Goal: Task Accomplishment & Management: Manage account settings

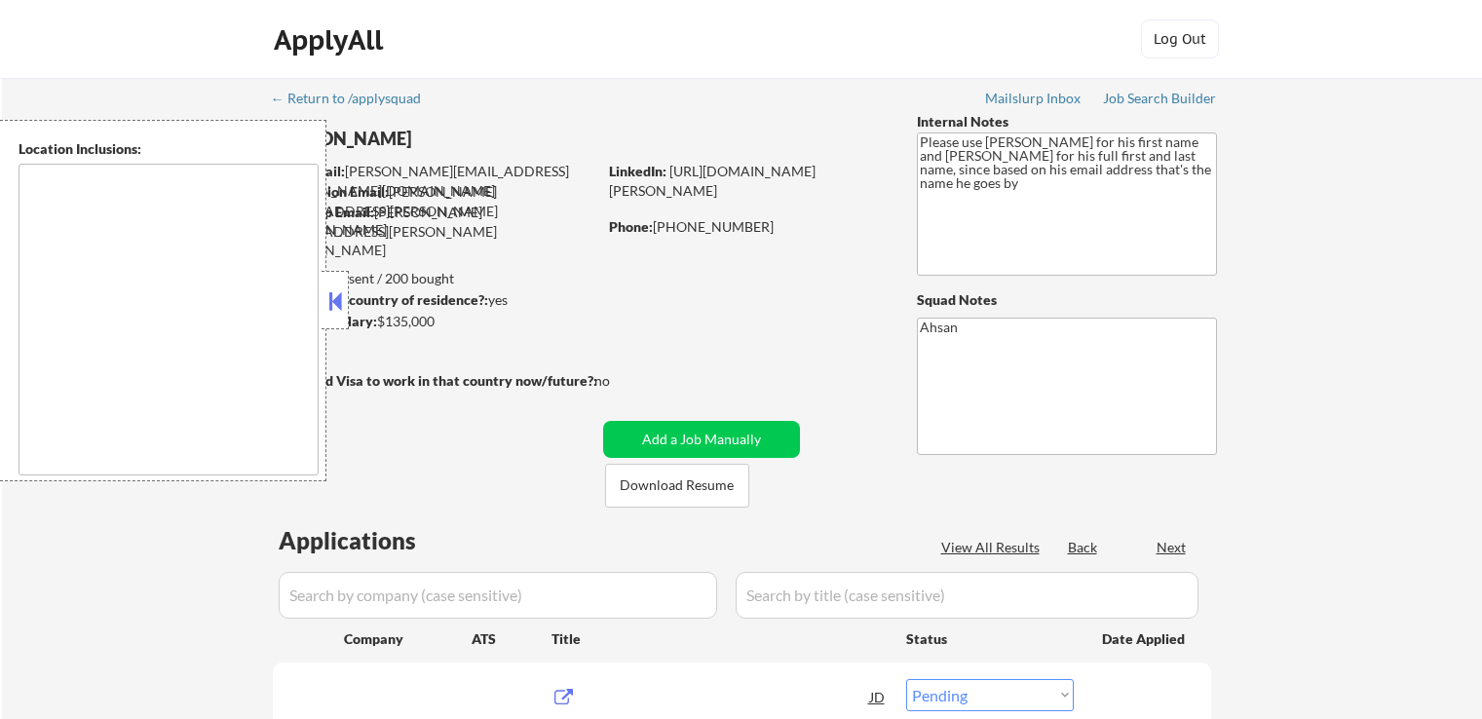
select select ""pending""
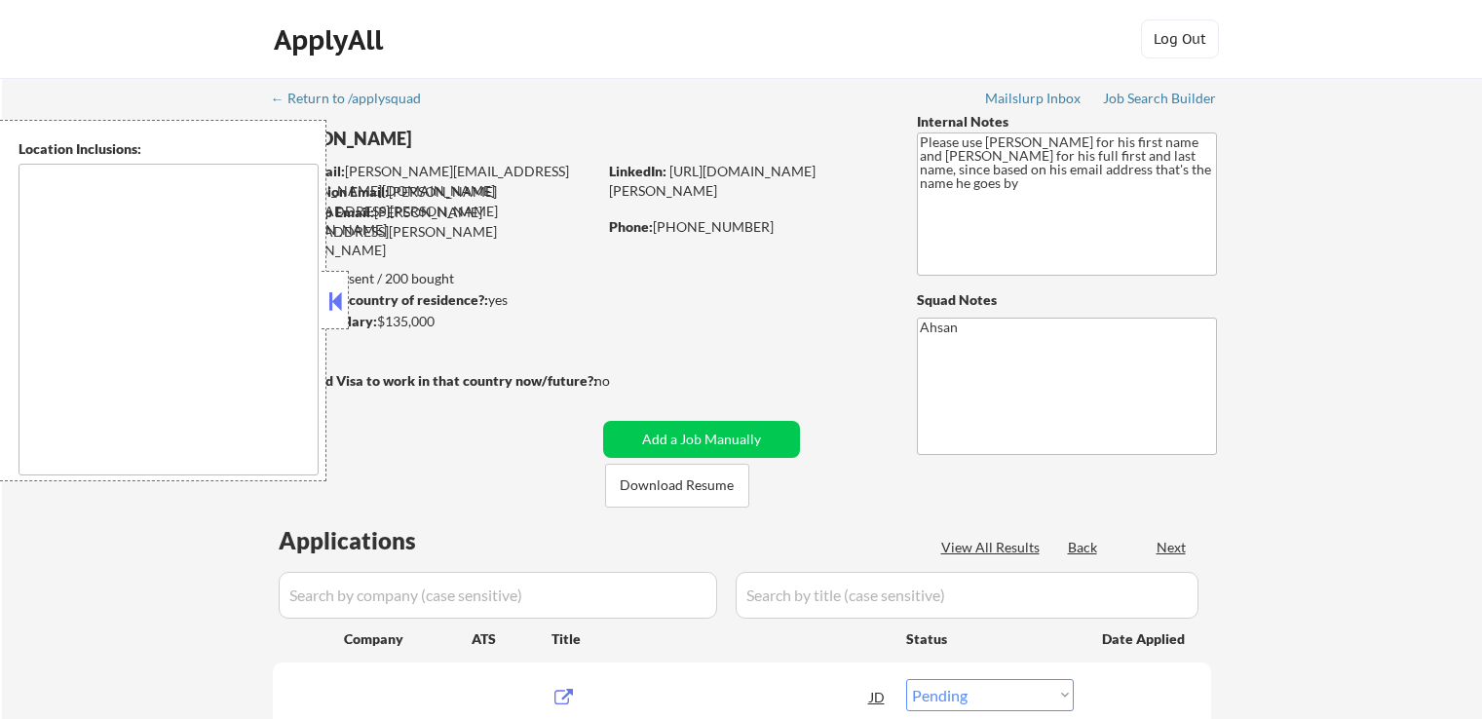
select select ""pending""
type textarea "[GEOGRAPHIC_DATA], MD [GEOGRAPHIC_DATA], [GEOGRAPHIC_DATA] [GEOGRAPHIC_DATA], […"
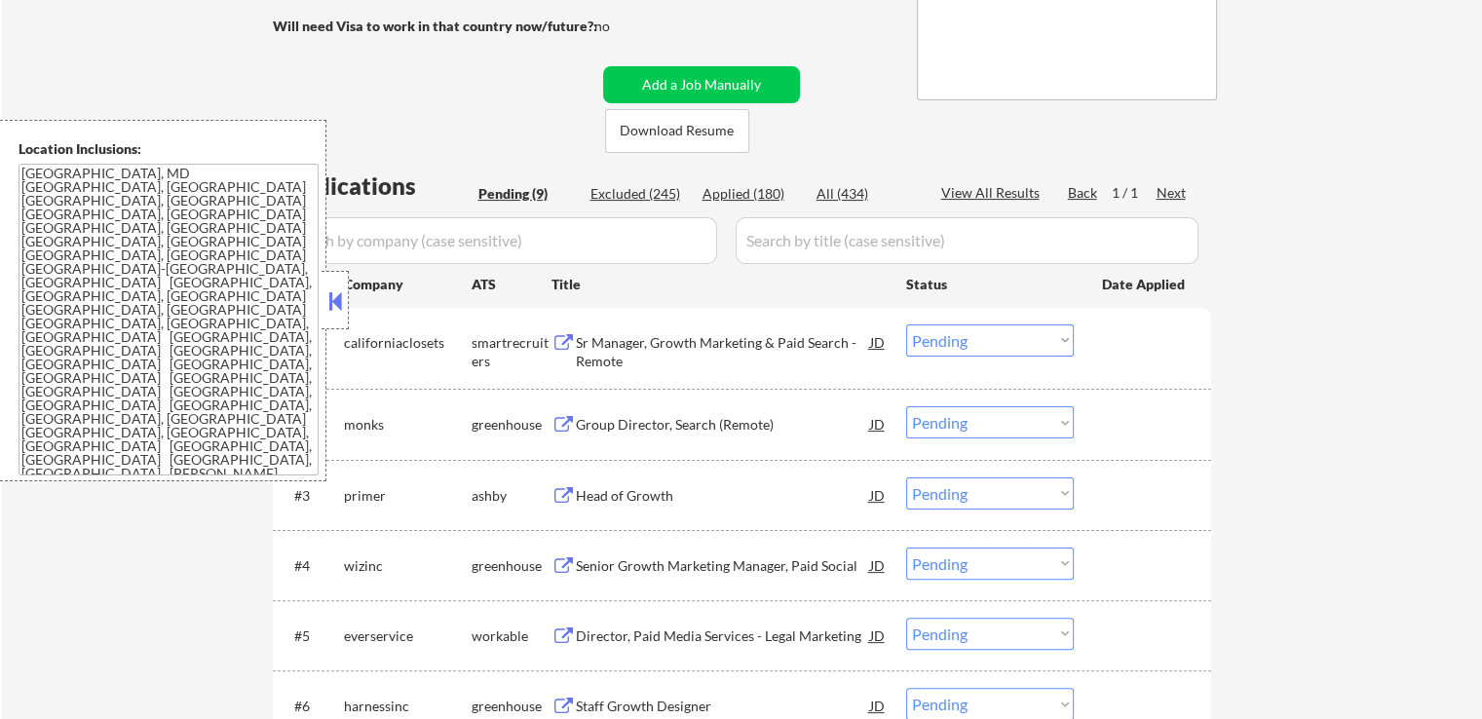
scroll to position [390, 0]
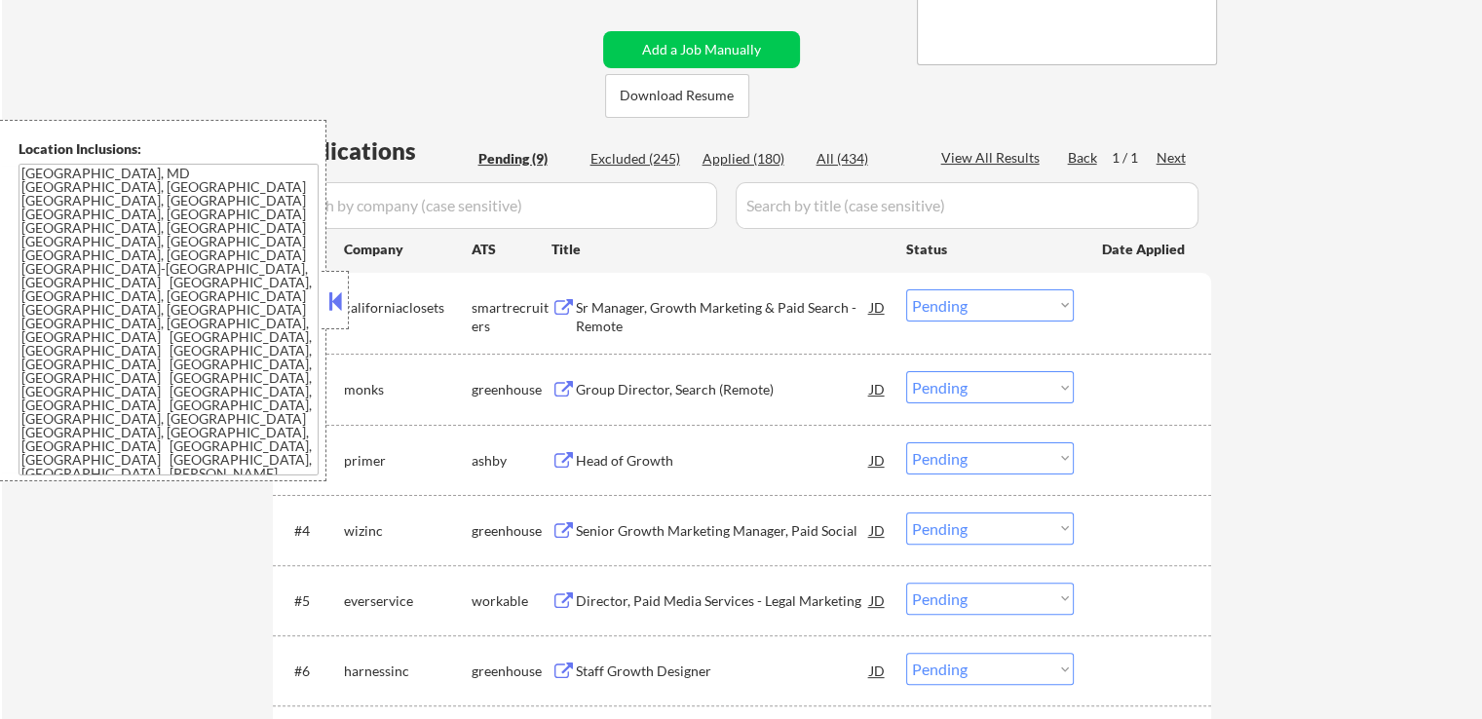
click at [600, 395] on div "Group Director, Search (Remote)" at bounding box center [723, 389] width 294 height 19
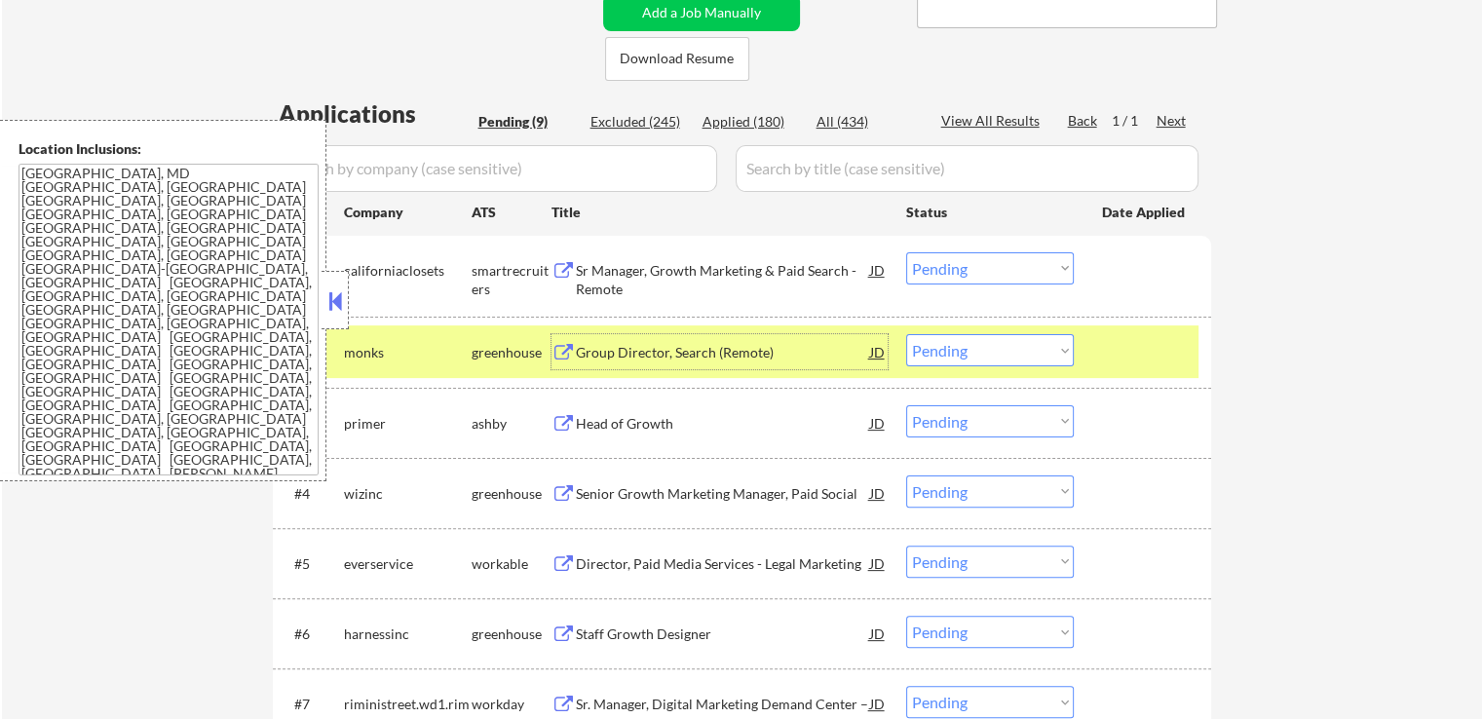
scroll to position [487, 0]
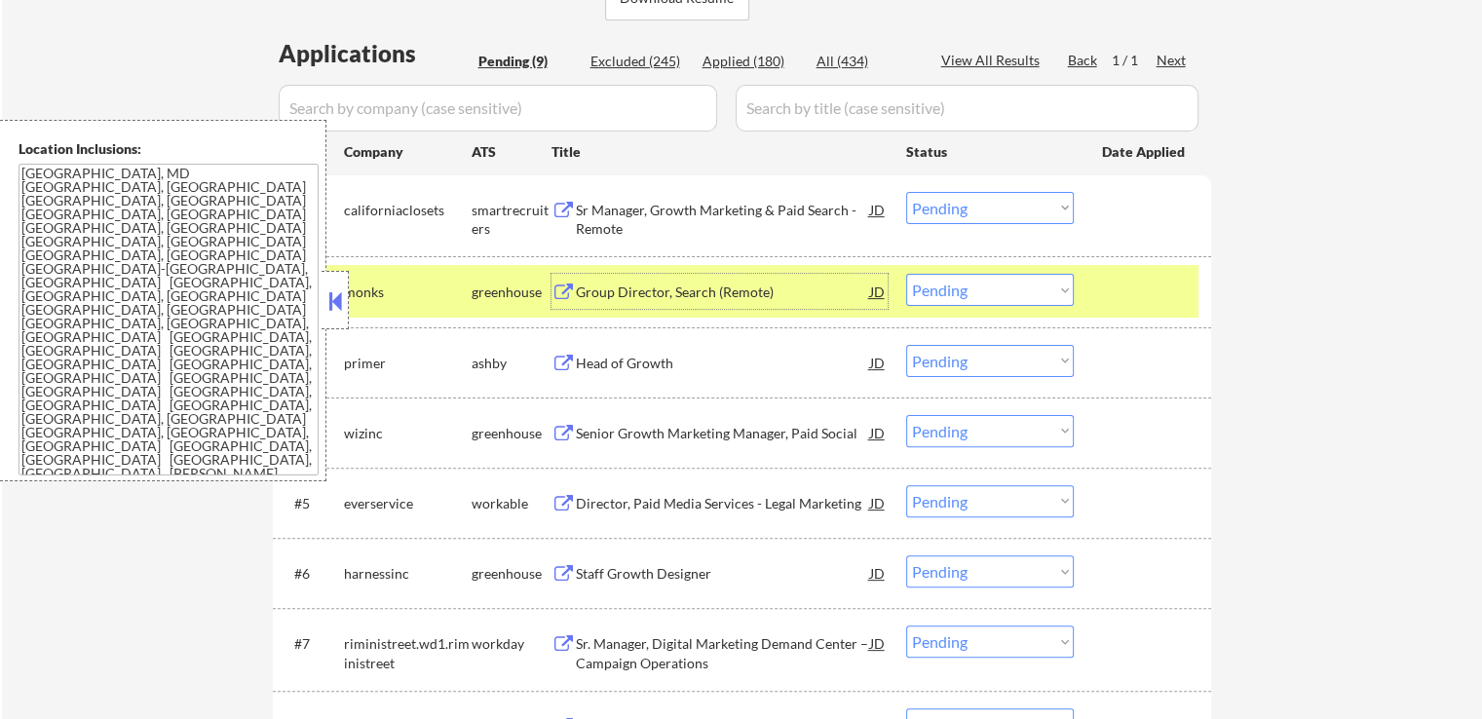
click at [994, 297] on select "Choose an option... Pending Applied Excluded (Questions) Excluded (Expired) Exc…" at bounding box center [990, 290] width 168 height 32
click at [906, 274] on select "Choose an option... Pending Applied Excluded (Questions) Excluded (Expired) Exc…" at bounding box center [990, 290] width 168 height 32
click at [631, 363] on div "Head of Growth" at bounding box center [723, 363] width 294 height 19
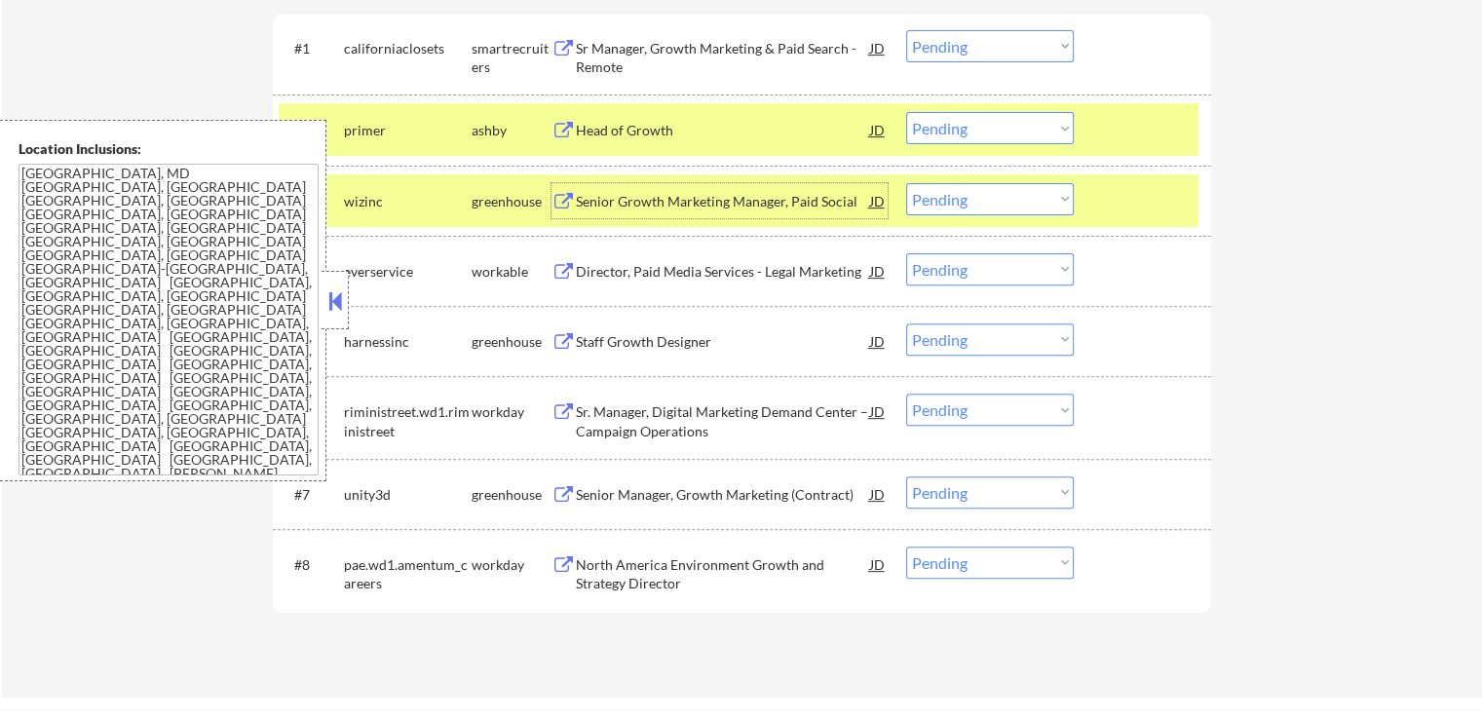
scroll to position [682, 0]
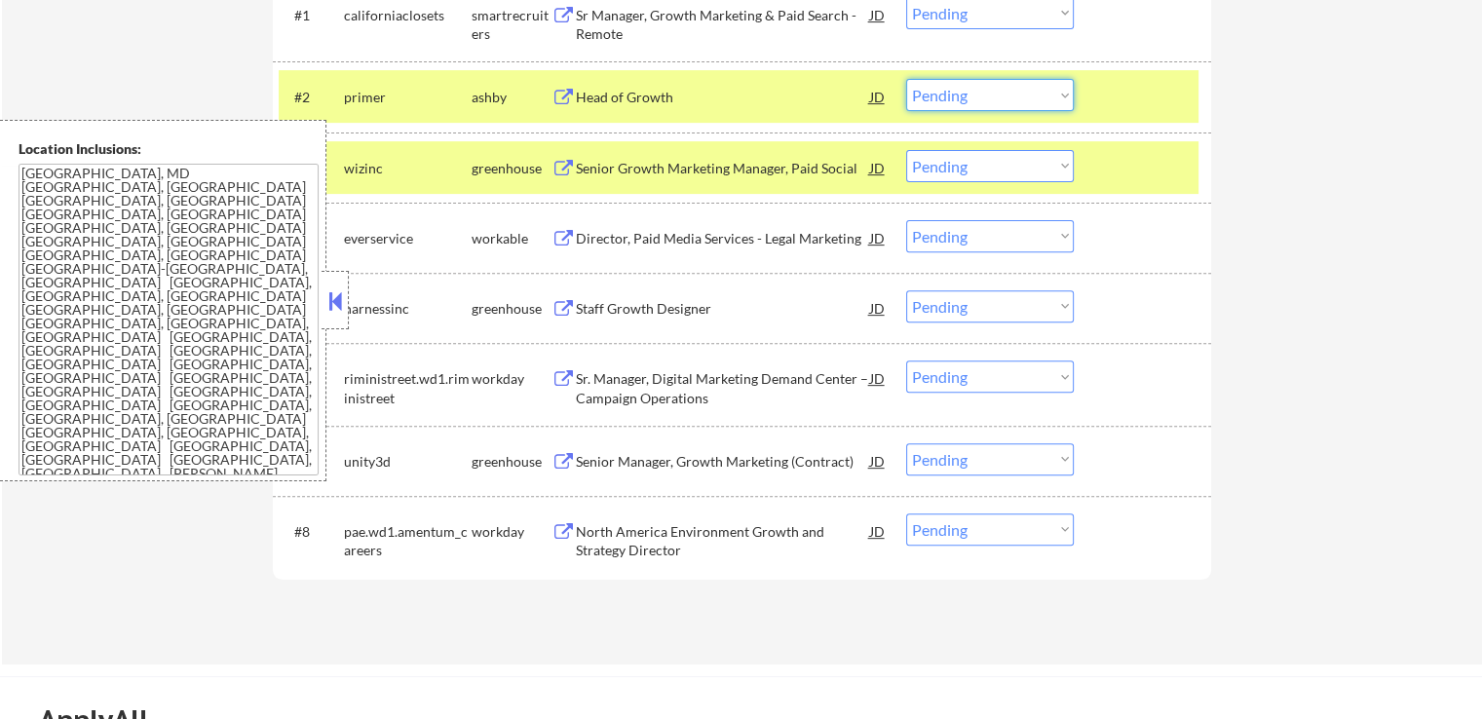
click at [958, 93] on select "Choose an option... Pending Applied Excluded (Questions) Excluded (Expired) Exc…" at bounding box center [990, 95] width 168 height 32
click at [906, 79] on select "Choose an option... Pending Applied Excluded (Questions) Excluded (Expired) Exc…" at bounding box center [990, 95] width 168 height 32
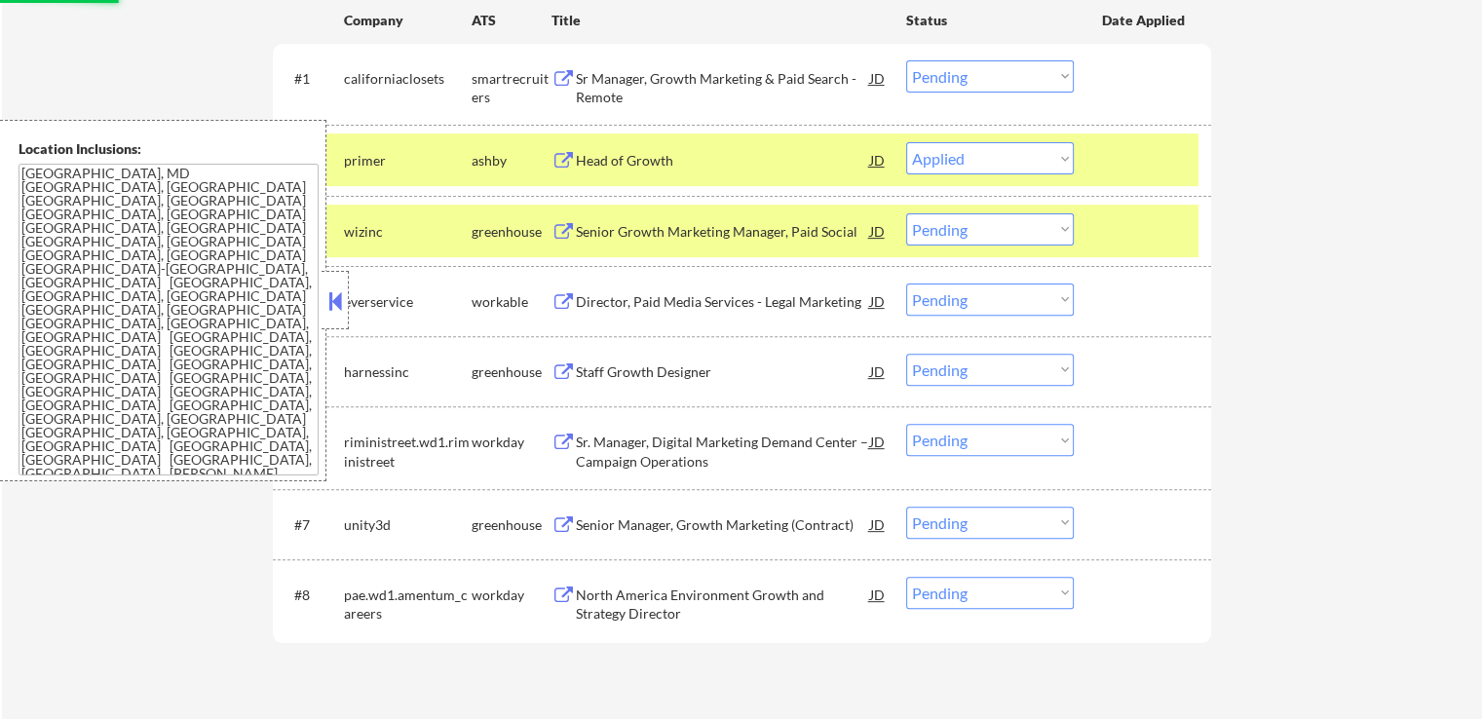
scroll to position [585, 0]
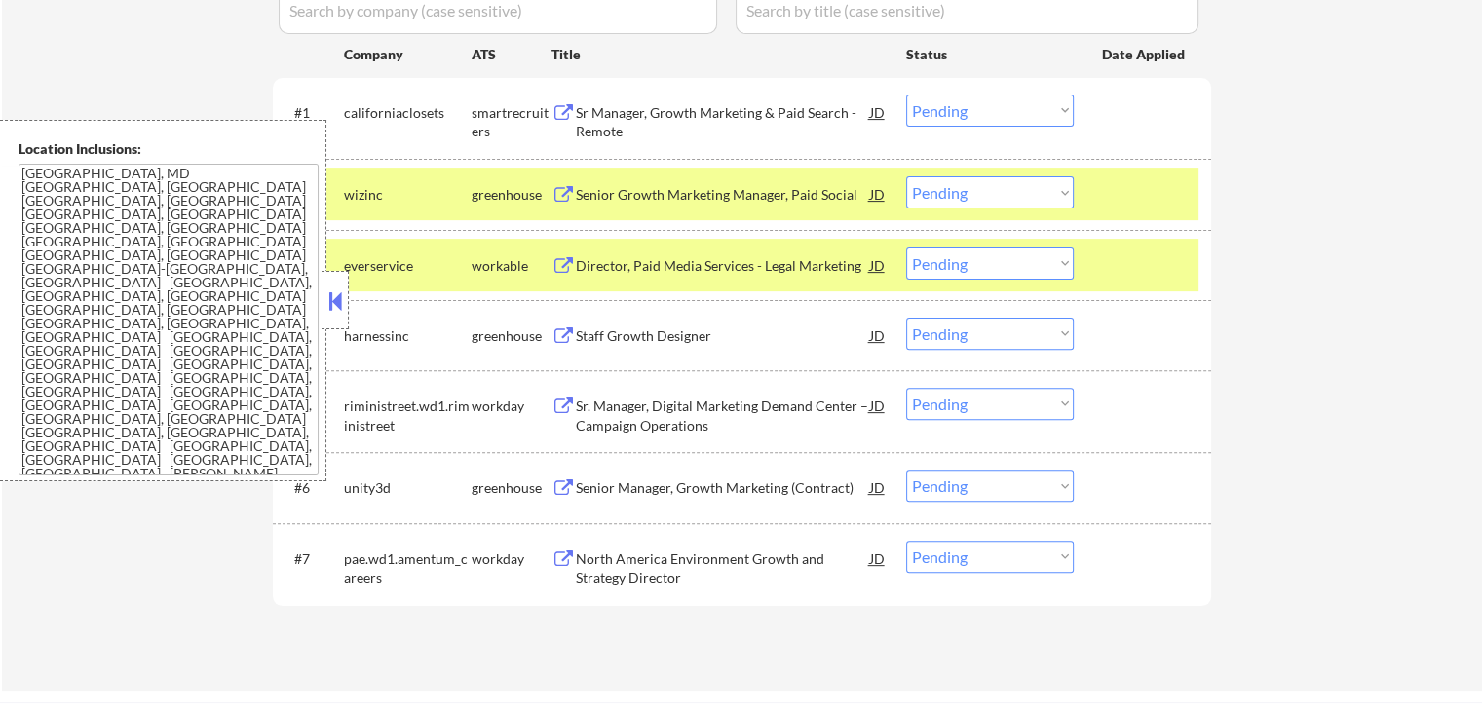
click at [342, 307] on button at bounding box center [334, 300] width 21 height 29
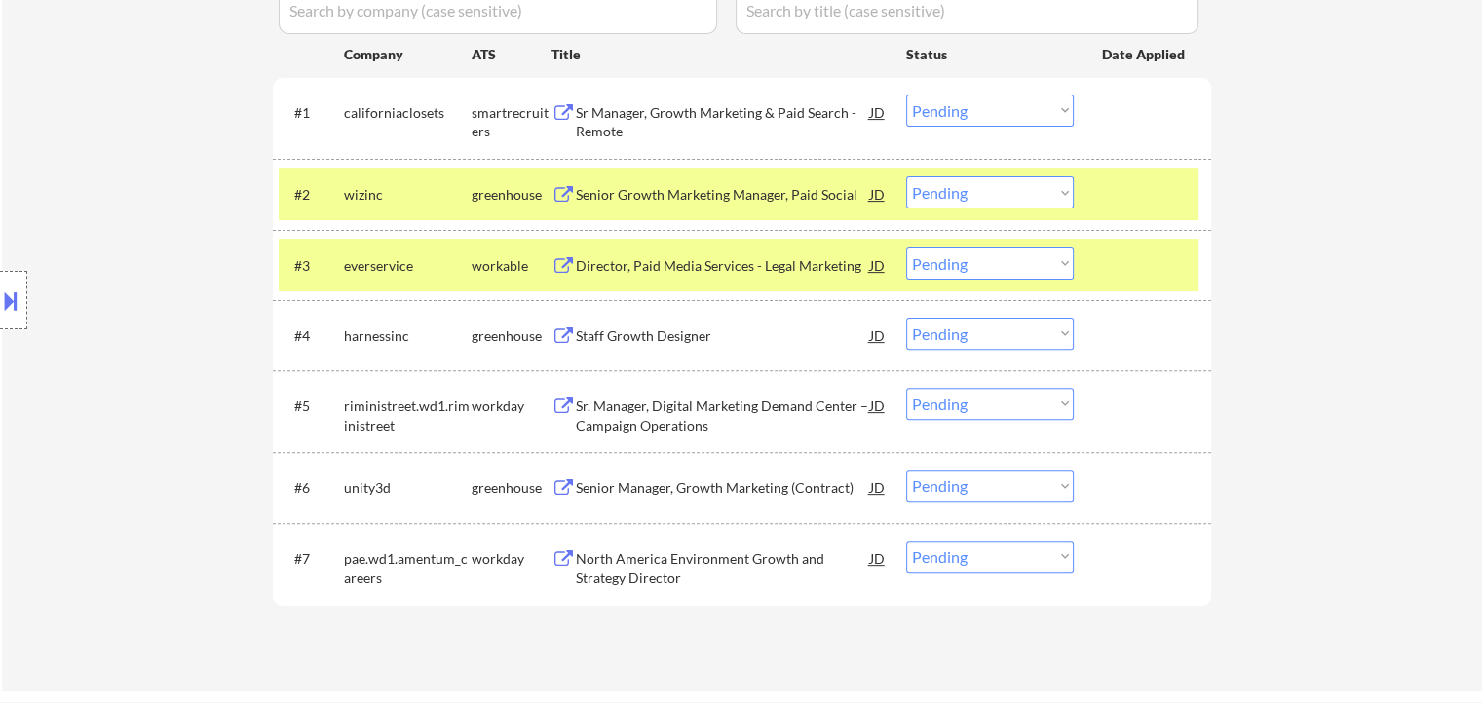
click at [614, 114] on div "Sr Manager, Growth Marketing & Paid Search - Remote" at bounding box center [723, 122] width 294 height 38
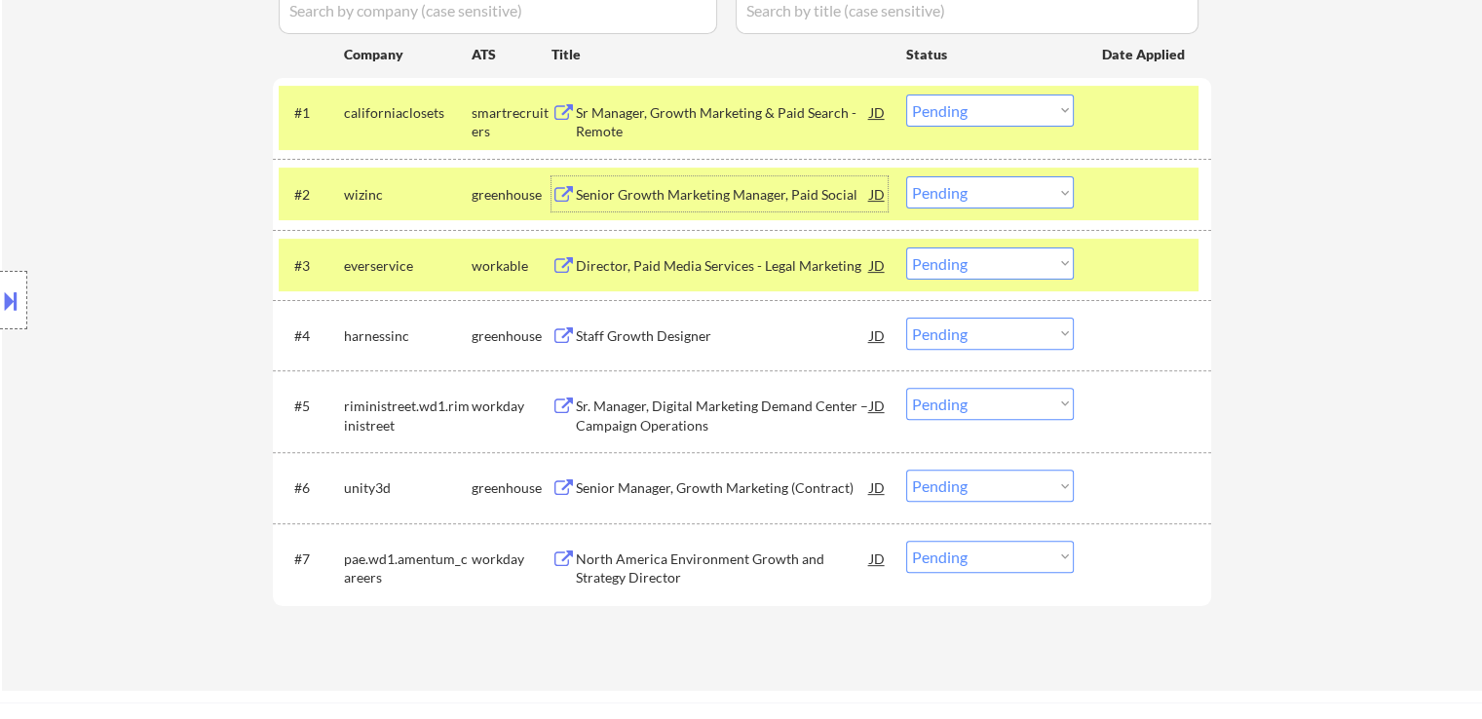
click at [588, 202] on div "Senior Growth Marketing Manager, Paid Social" at bounding box center [723, 194] width 294 height 19
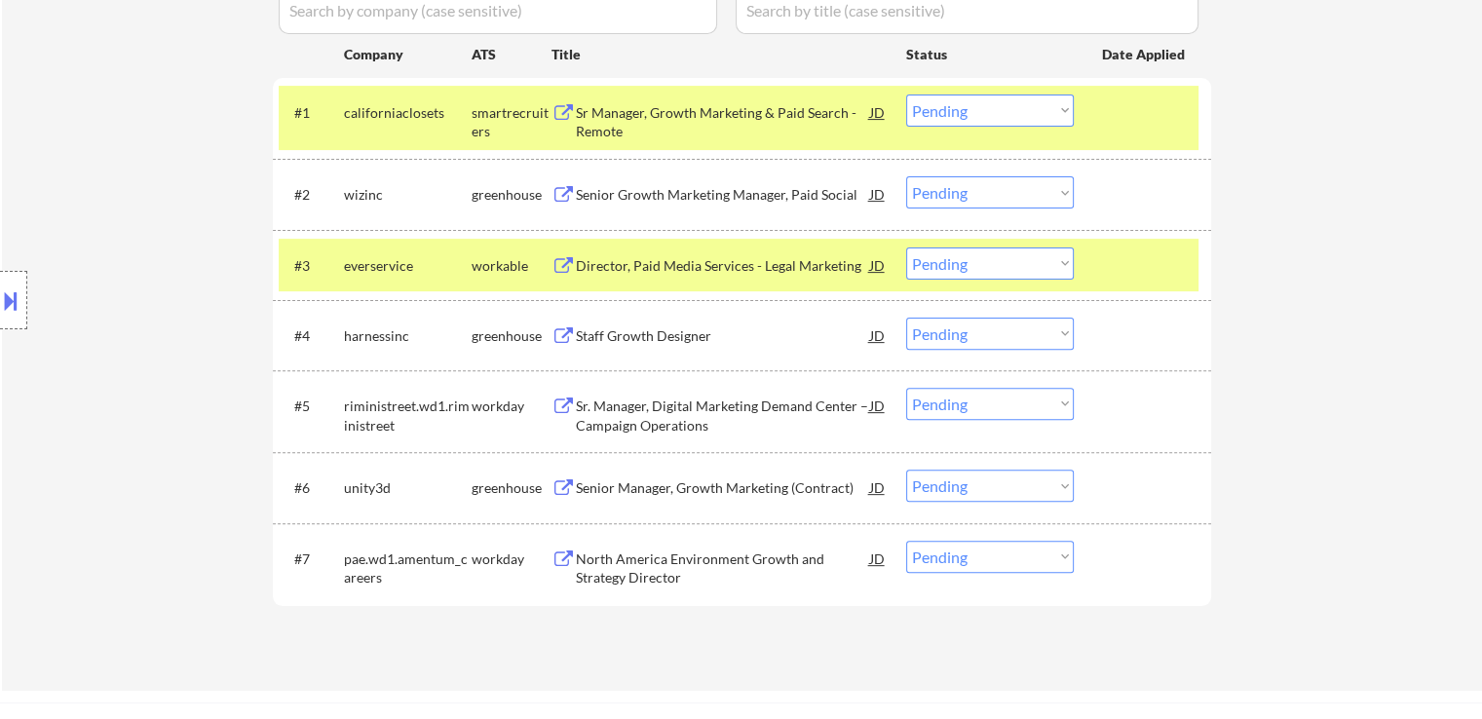
click at [592, 259] on div "Director, Paid Media Services - Legal Marketing" at bounding box center [723, 265] width 294 height 19
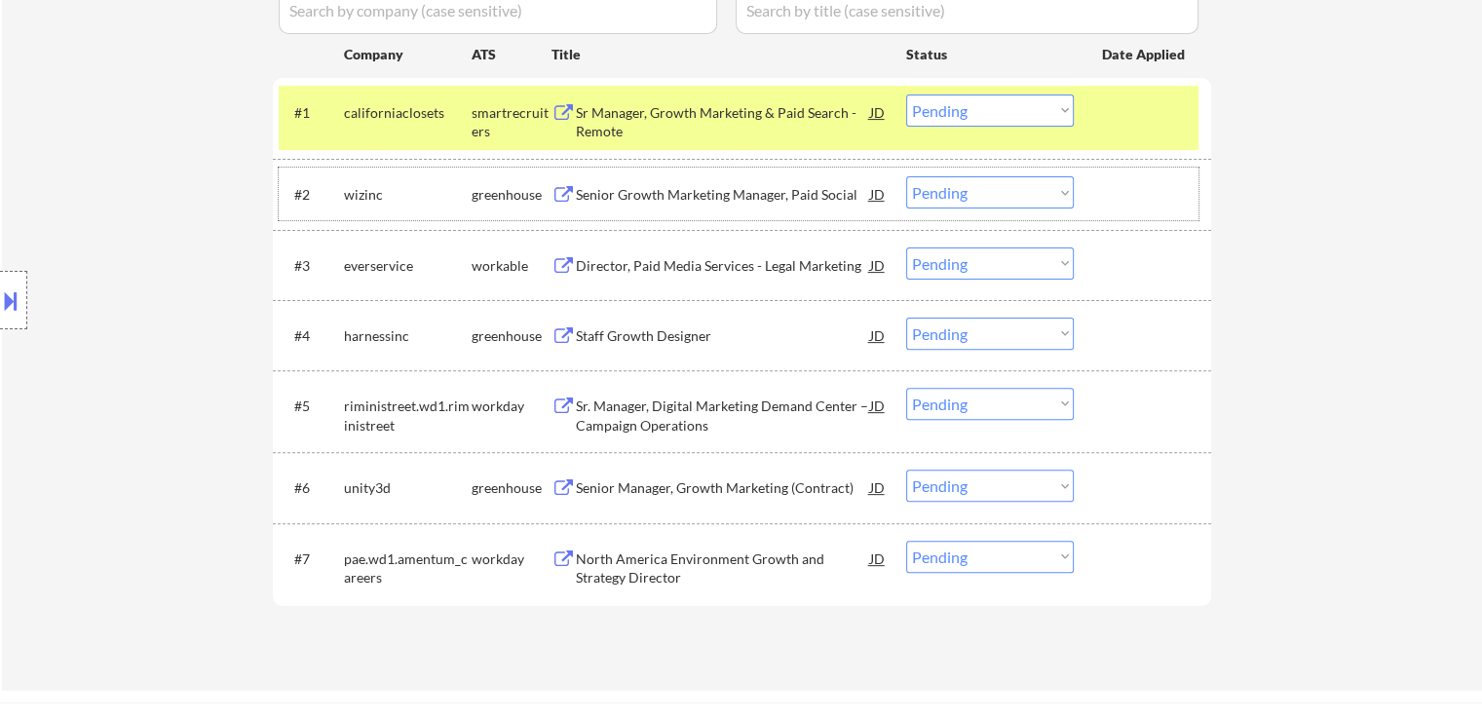
click at [965, 213] on div "#2 wizinc greenhouse Senior Growth Marketing Manager, Paid Social JD Choose an …" at bounding box center [739, 194] width 920 height 53
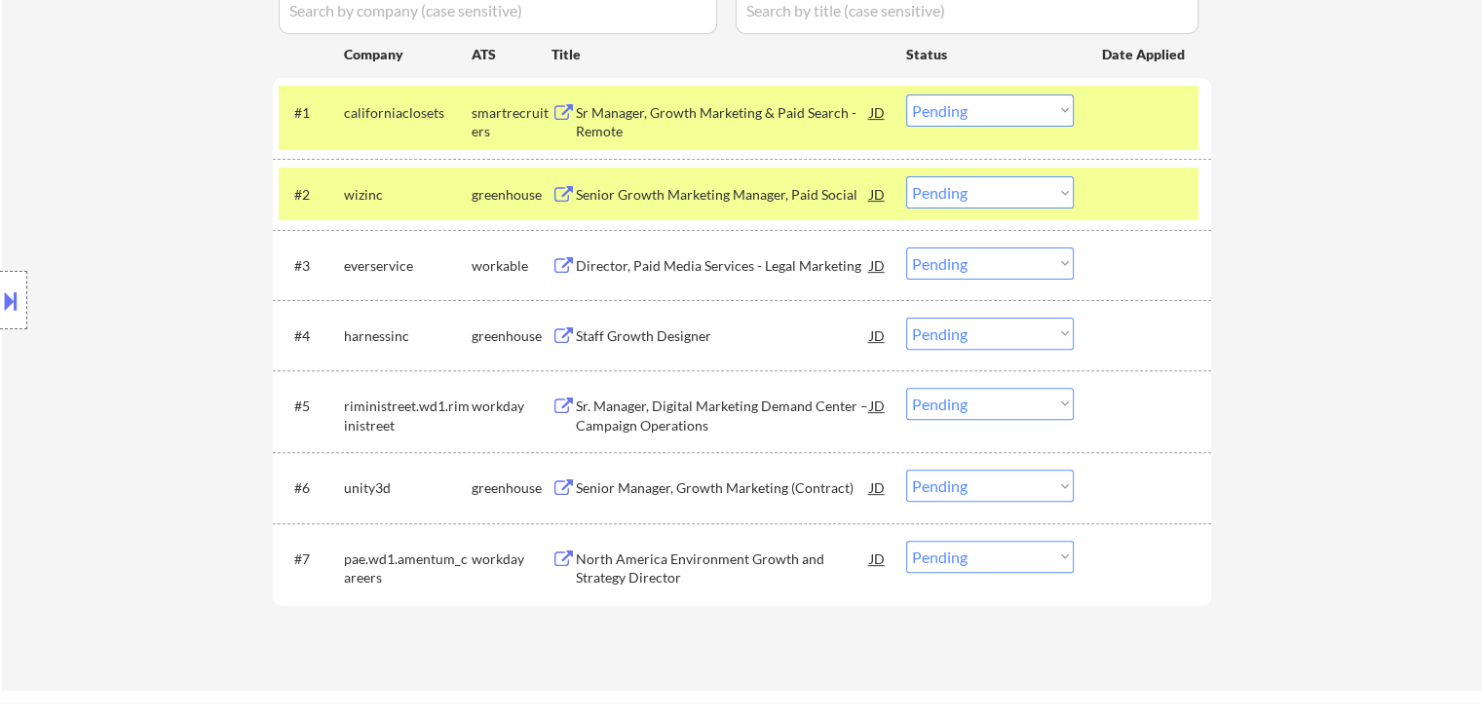
click at [980, 195] on select "Choose an option... Pending Applied Excluded (Questions) Excluded (Expired) Exc…" at bounding box center [990, 192] width 168 height 32
click at [906, 176] on select "Choose an option... Pending Applied Excluded (Questions) Excluded (Expired) Exc…" at bounding box center [990, 192] width 168 height 32
select select ""pending""
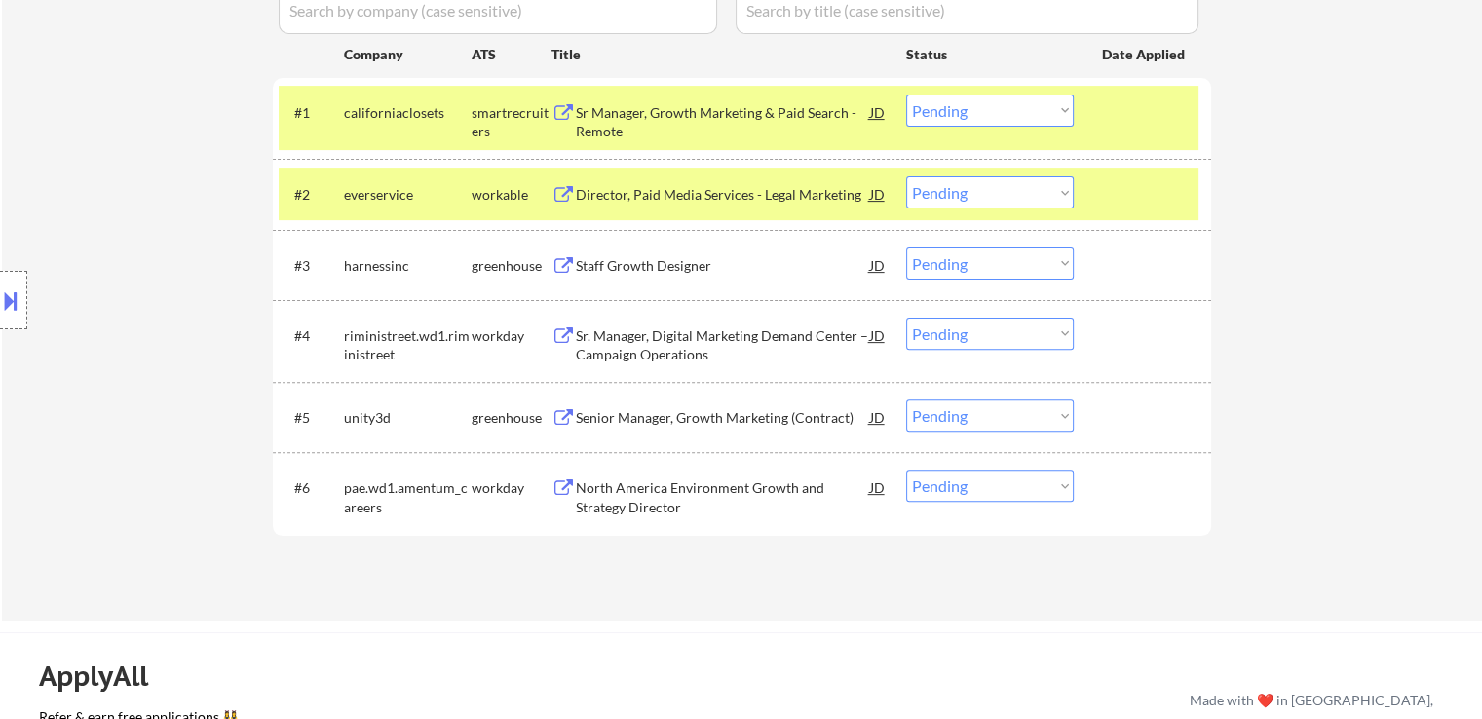
click at [967, 110] on select "Choose an option... Pending Applied Excluded (Questions) Excluded (Expired) Exc…" at bounding box center [990, 111] width 168 height 32
click at [906, 95] on select "Choose an option... Pending Applied Excluded (Questions) Excluded (Expired) Exc…" at bounding box center [990, 111] width 168 height 32
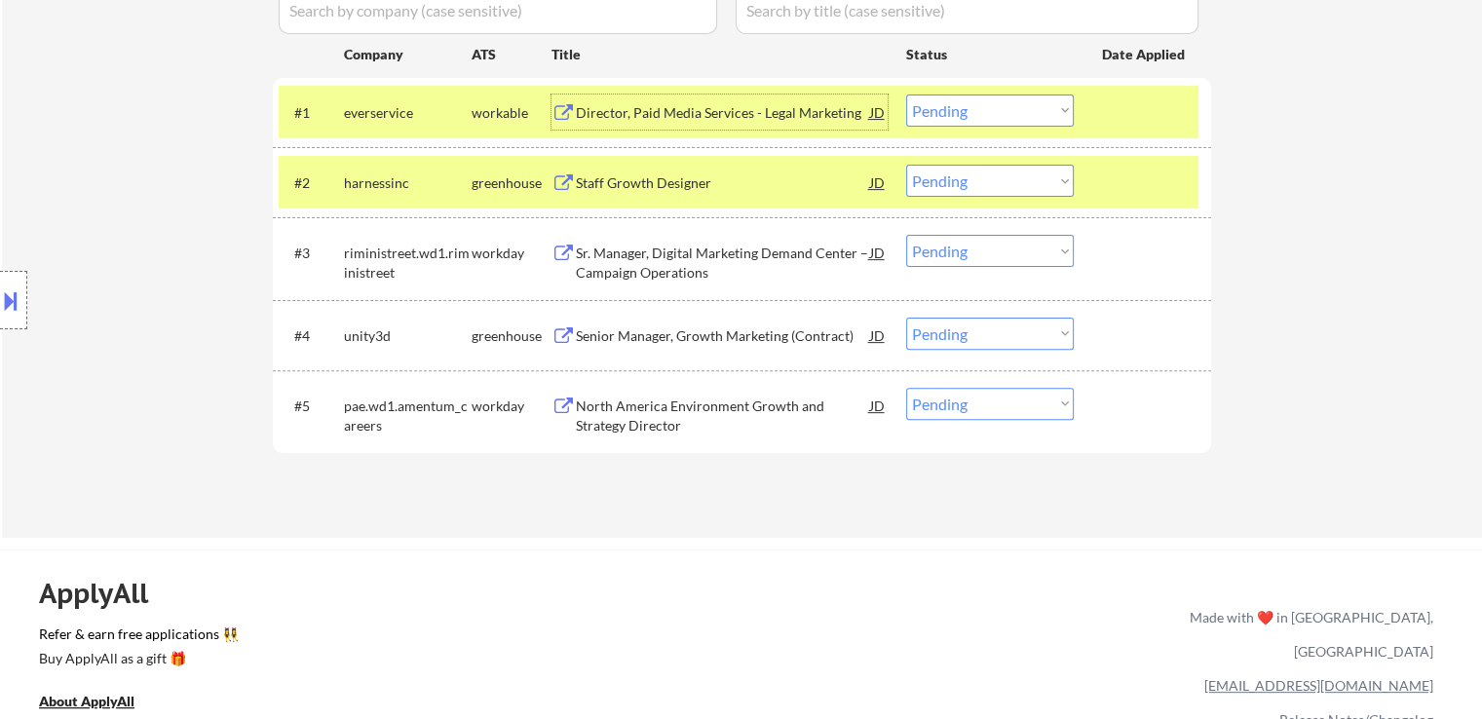
click at [627, 108] on div "Director, Paid Media Services - Legal Marketing" at bounding box center [723, 112] width 294 height 19
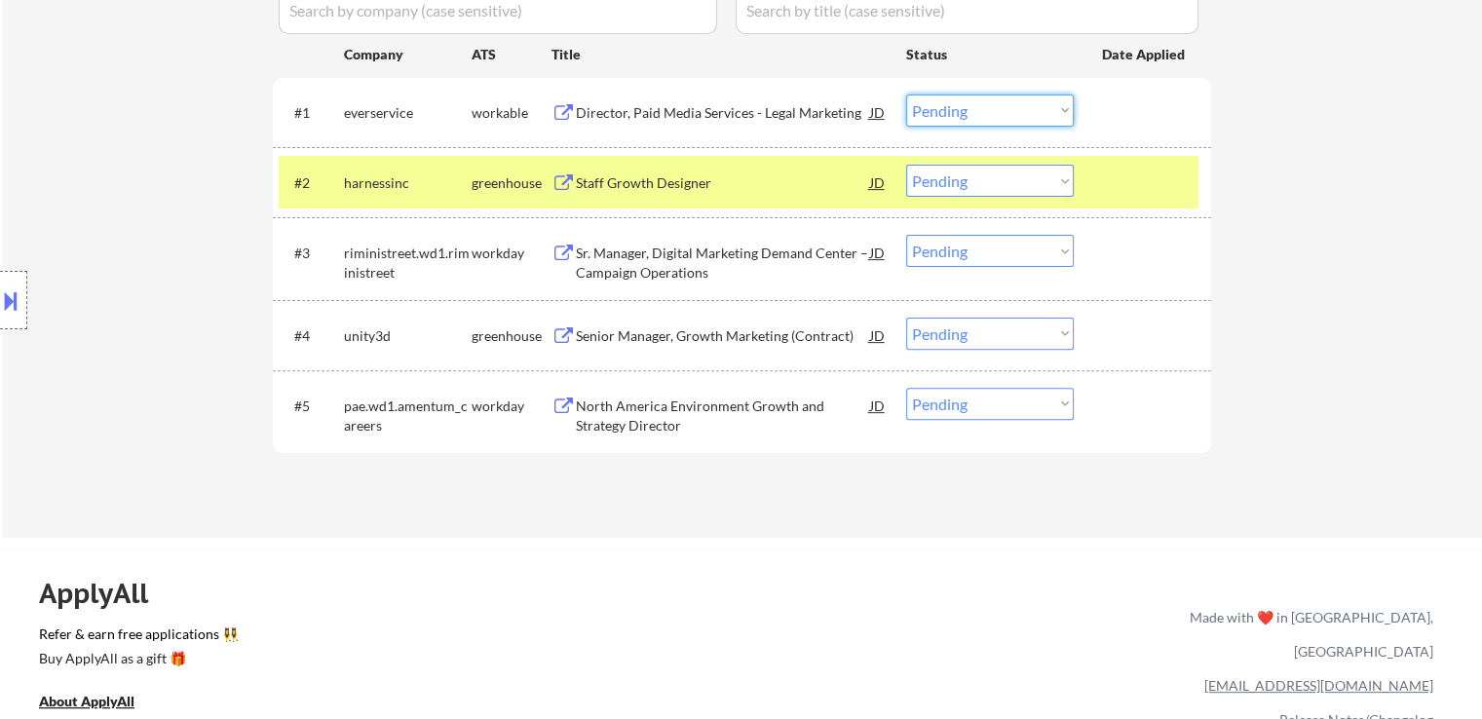
click at [977, 108] on select "Choose an option... Pending Applied Excluded (Questions) Excluded (Expired) Exc…" at bounding box center [990, 111] width 168 height 32
click at [906, 95] on select "Choose an option... Pending Applied Excluded (Questions) Excluded (Expired) Exc…" at bounding box center [990, 111] width 168 height 32
click at [633, 186] on div "Staff Growth Designer" at bounding box center [723, 182] width 294 height 19
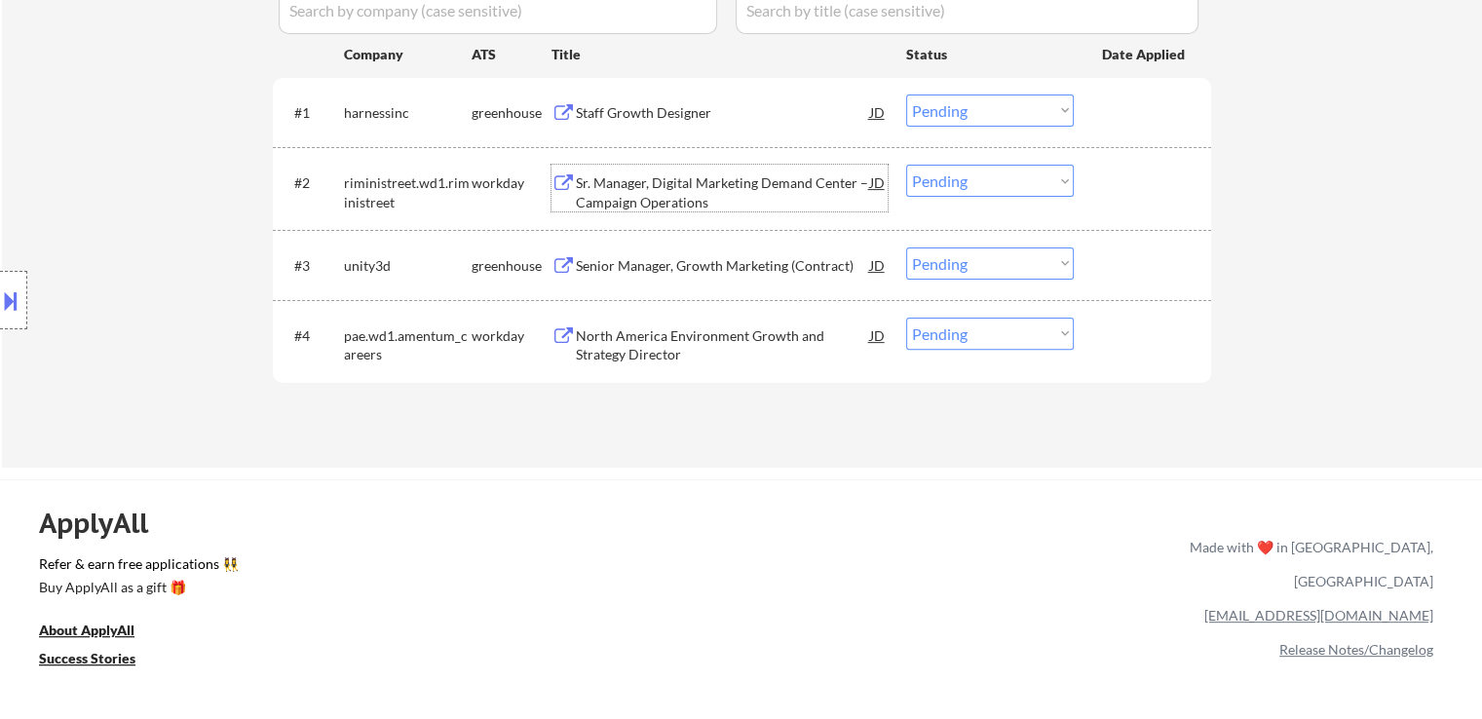
click at [967, 110] on select "Choose an option... Pending Applied Excluded (Questions) Excluded (Expired) Exc…" at bounding box center [990, 111] width 168 height 32
click at [906, 95] on select "Choose an option... Pending Applied Excluded (Questions) Excluded (Expired) Exc…" at bounding box center [990, 111] width 168 height 32
select select ""pending""
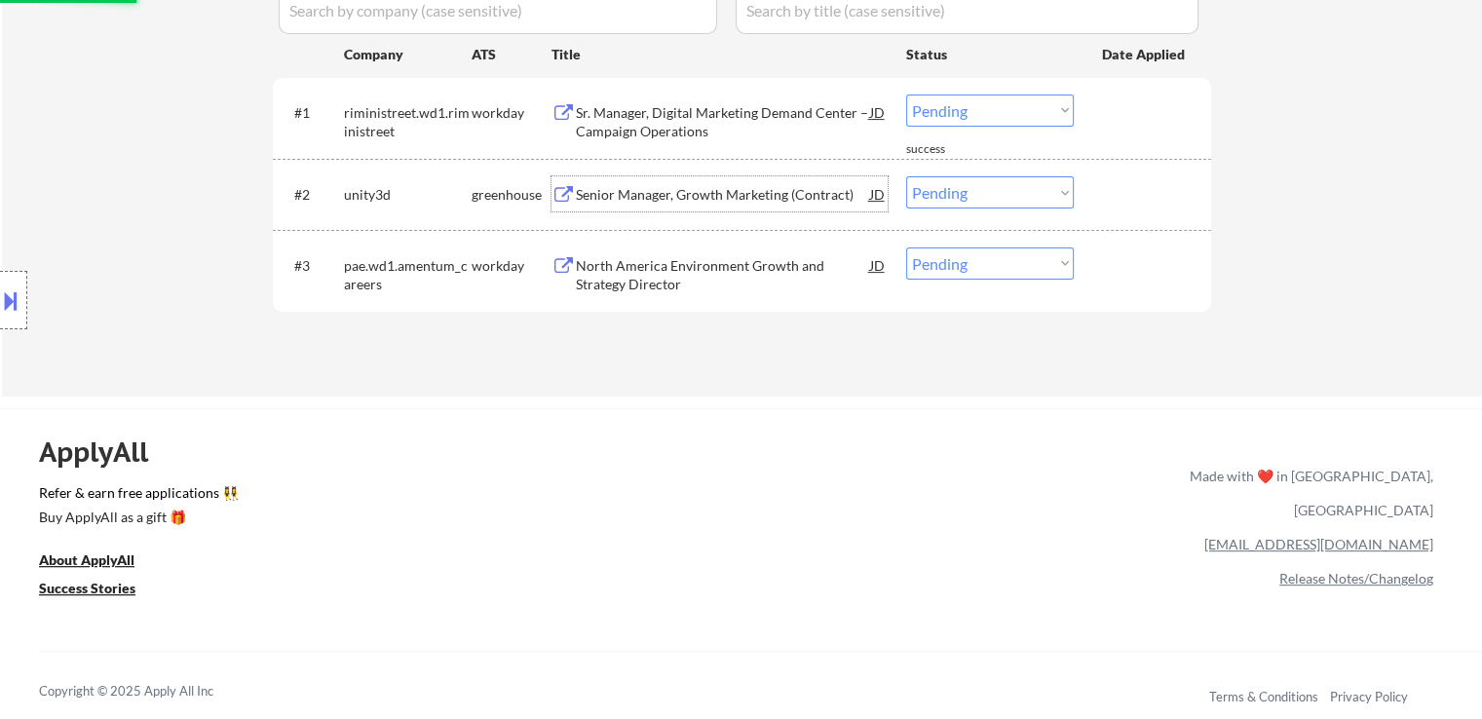
click at [666, 192] on div "Senior Manager, Growth Marketing (Contract)" at bounding box center [723, 194] width 294 height 19
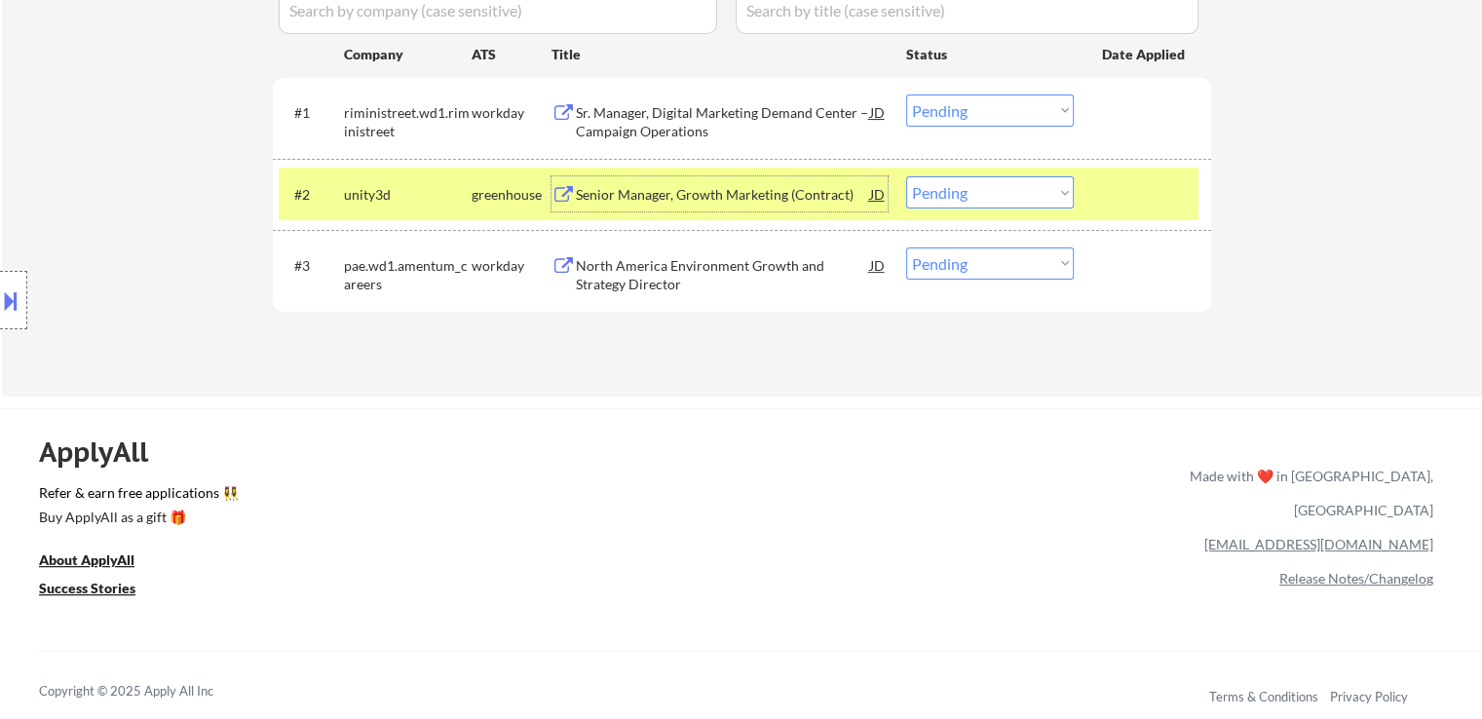
click at [944, 200] on select "Choose an option... Pending Applied Excluded (Questions) Excluded (Expired) Exc…" at bounding box center [990, 192] width 168 height 32
click at [906, 176] on select "Choose an option... Pending Applied Excluded (Questions) Excluded (Expired) Exc…" at bounding box center [990, 192] width 168 height 32
select select ""pending""
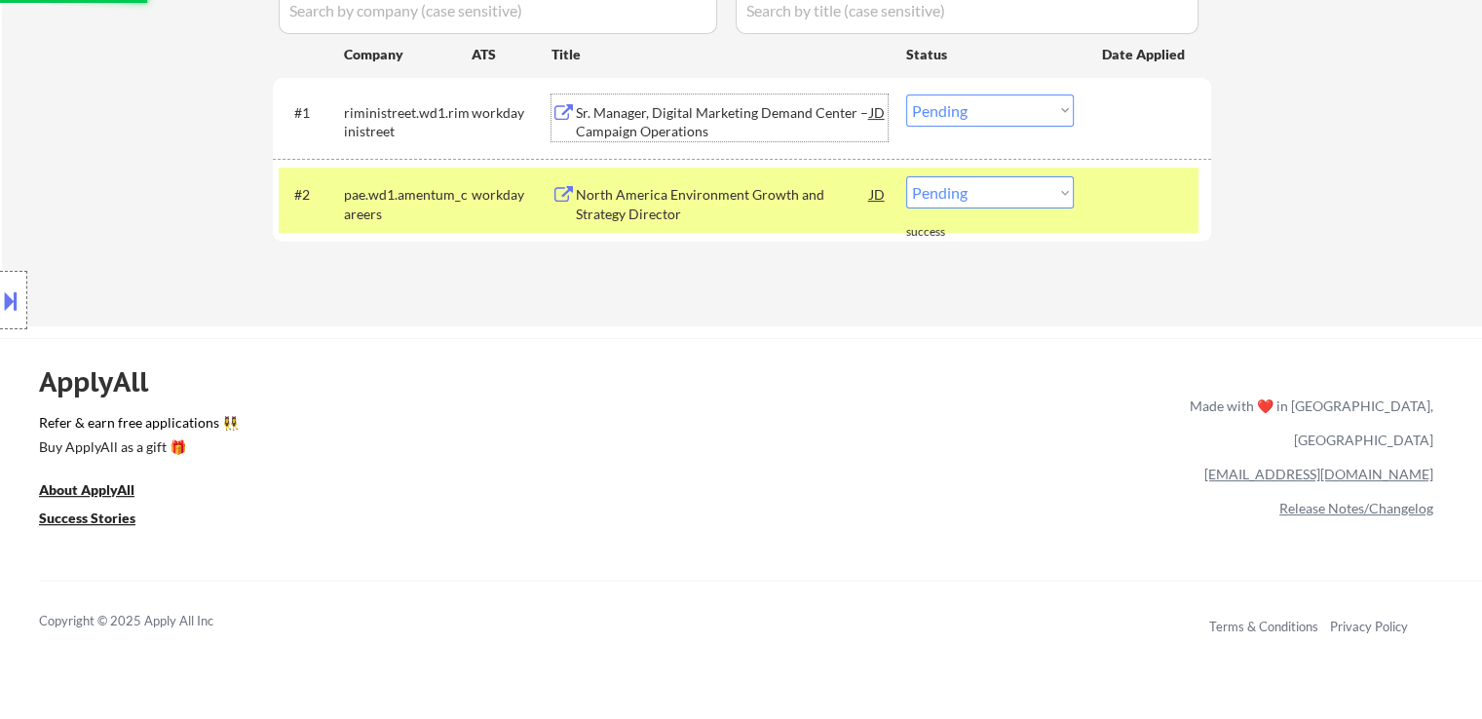
click at [646, 121] on div "Sr. Manager, Digital Marketing Demand Center – Campaign Operations" at bounding box center [723, 122] width 294 height 38
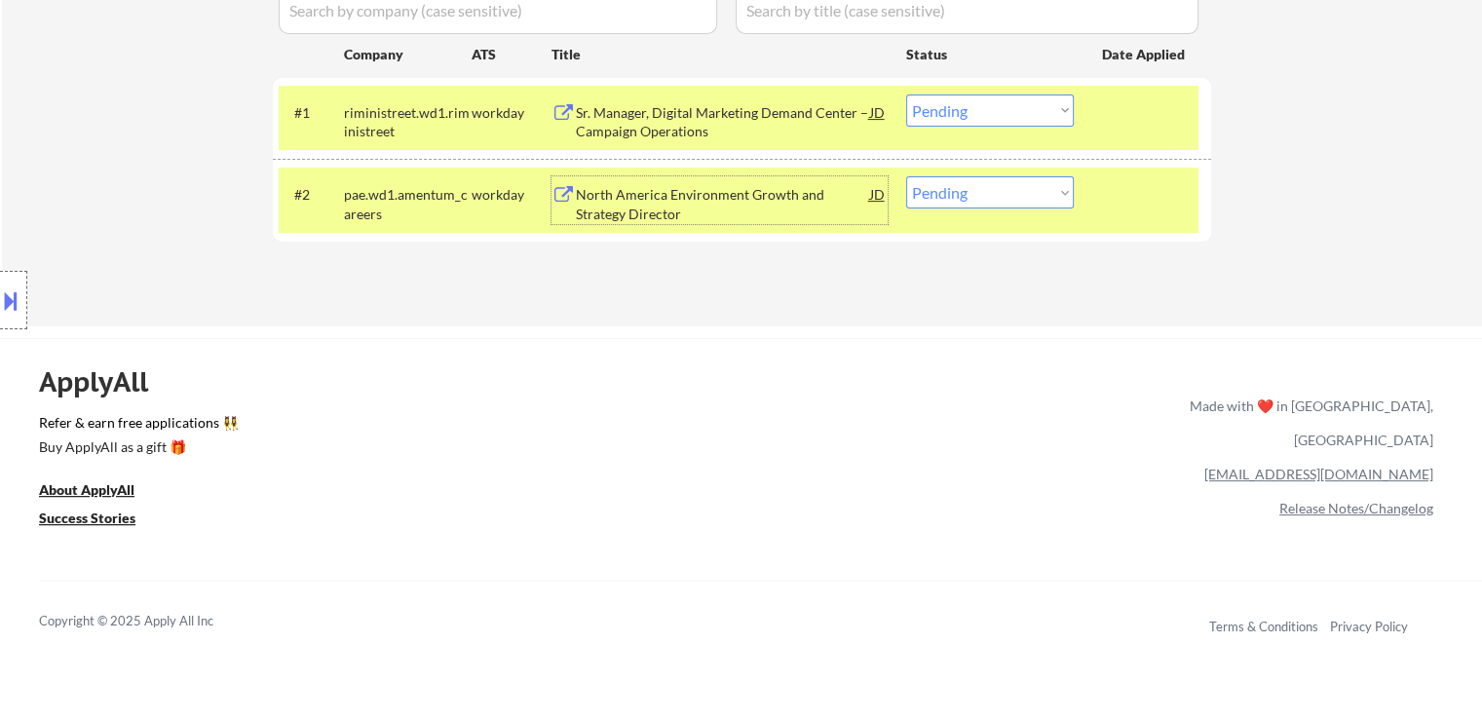
click at [669, 204] on div "North America Environment Growth and Strategy Director" at bounding box center [723, 204] width 294 height 38
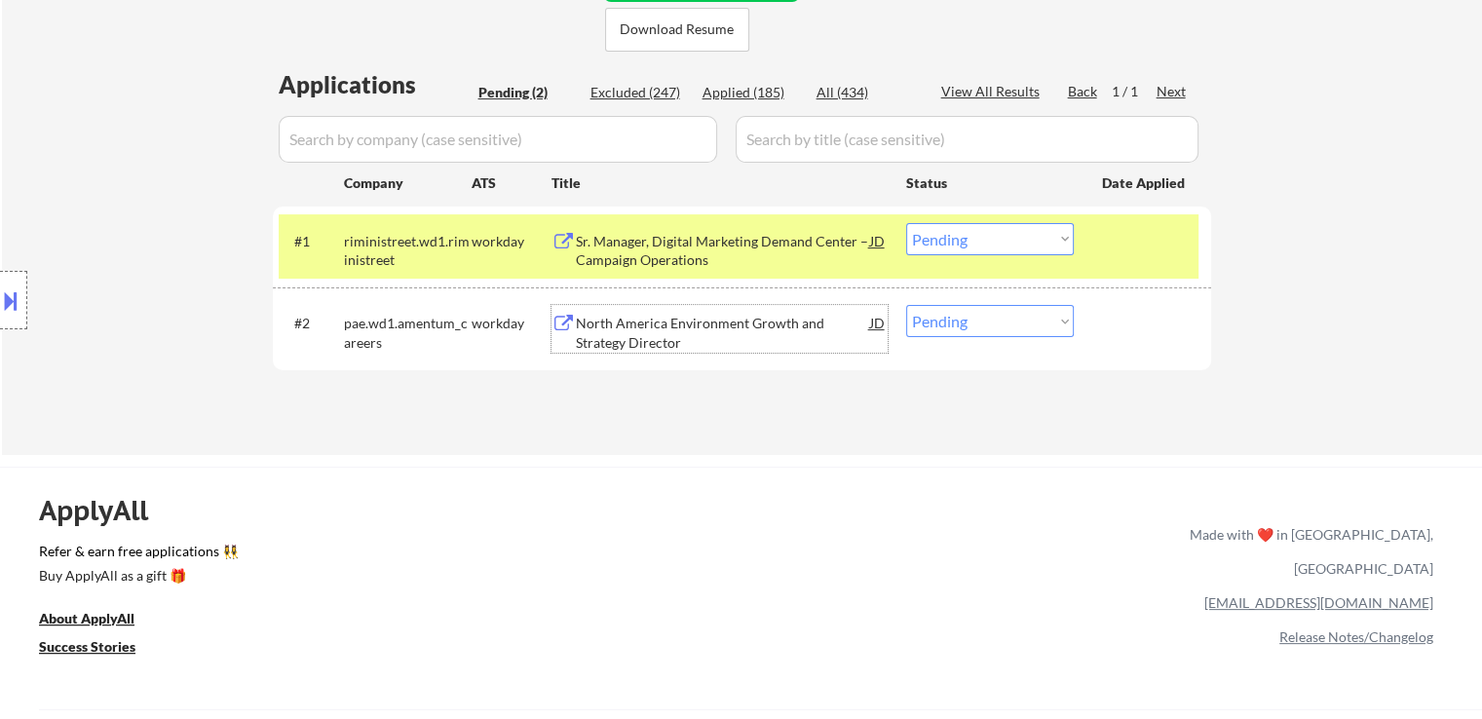
scroll to position [292, 0]
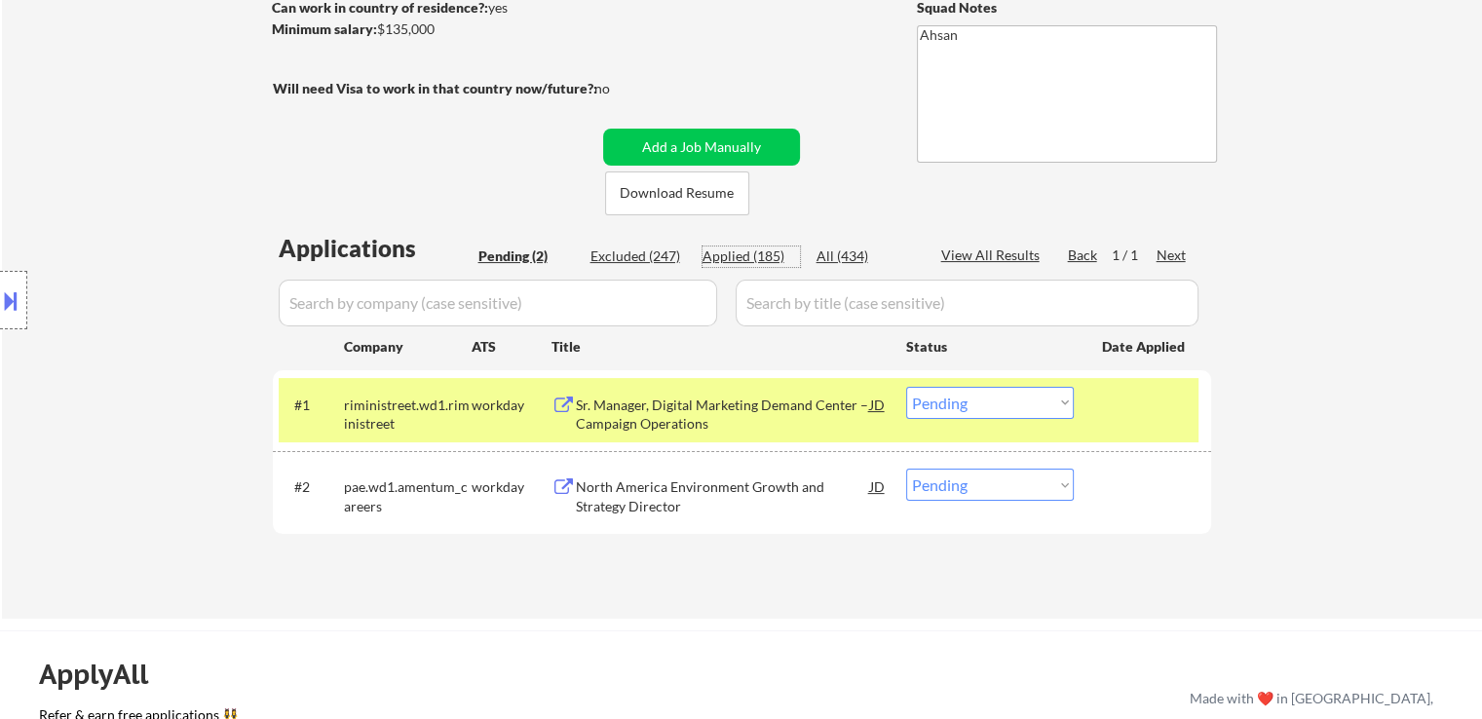
click at [780, 257] on div "Applied (185)" at bounding box center [750, 255] width 97 height 19
select select ""applied""
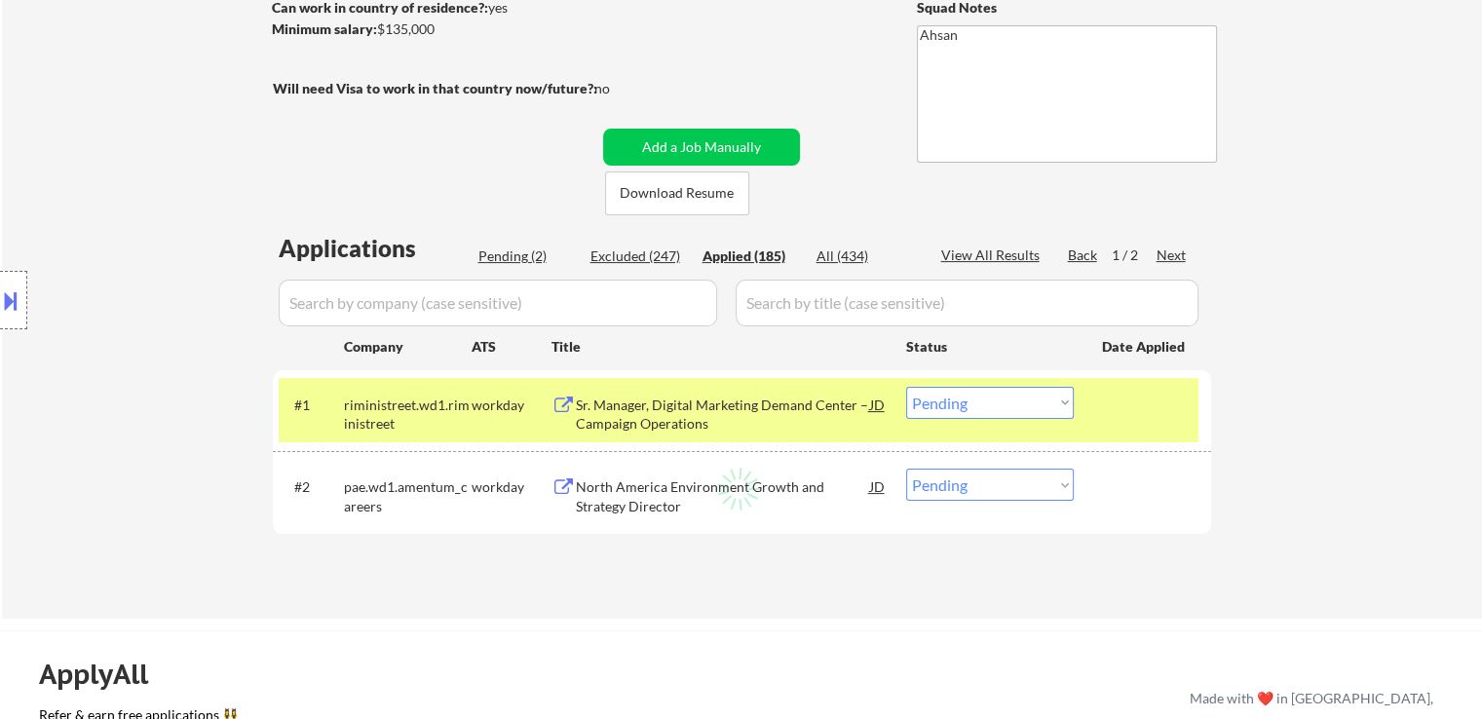
select select ""applied""
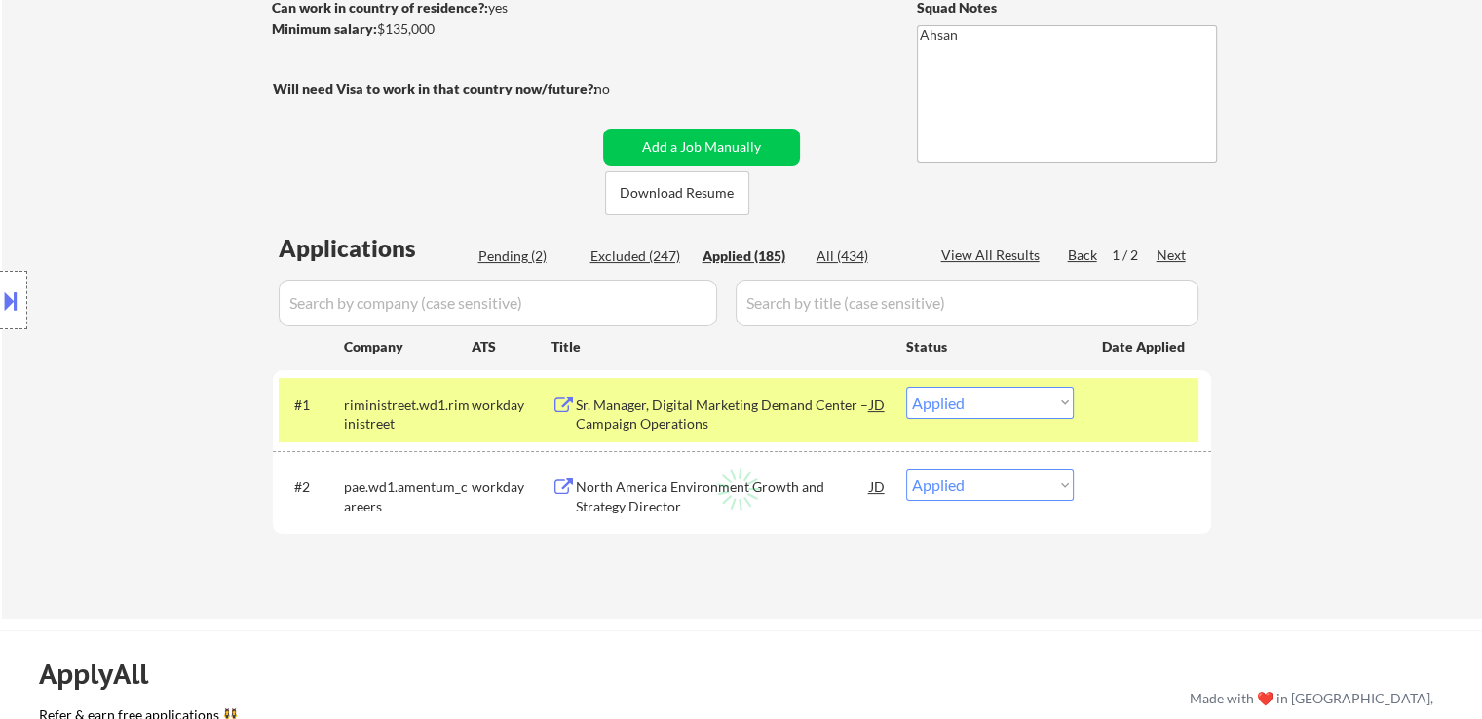
select select ""applied""
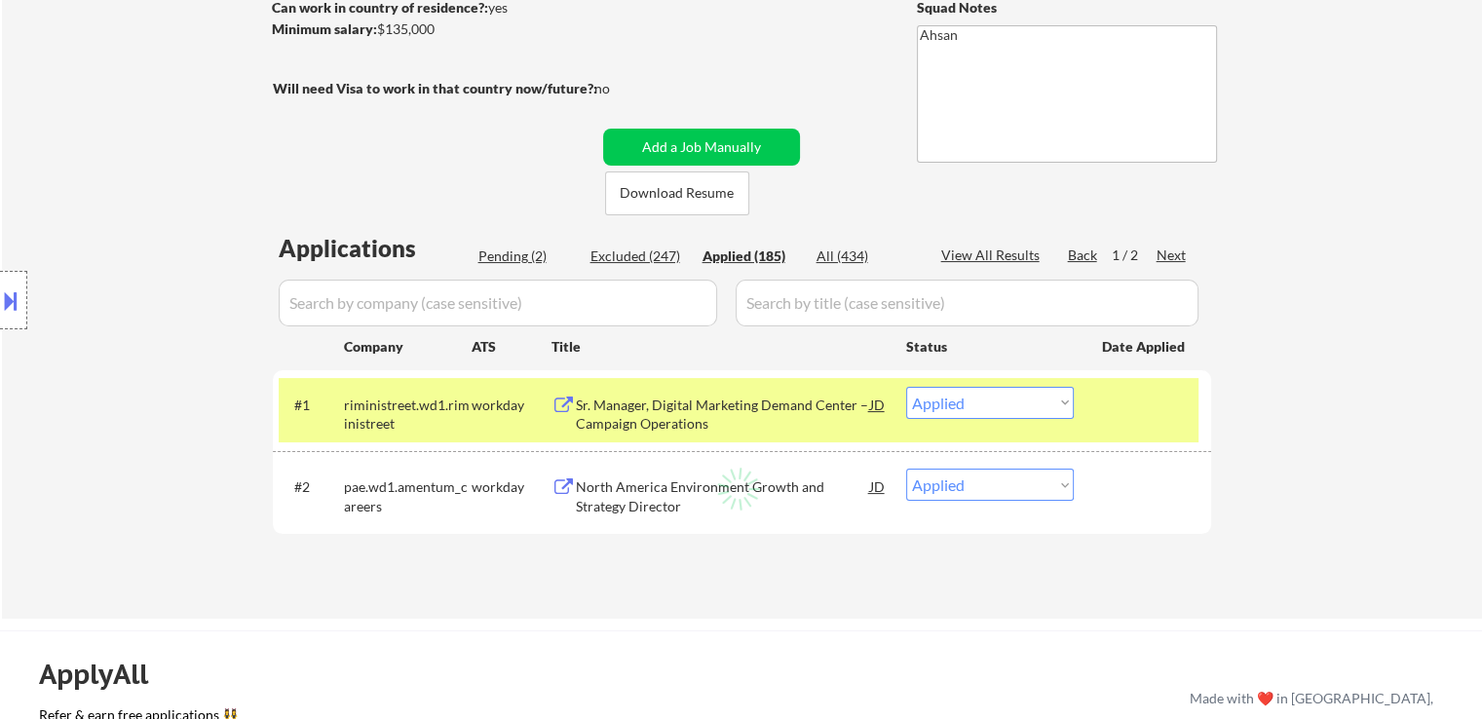
select select ""applied""
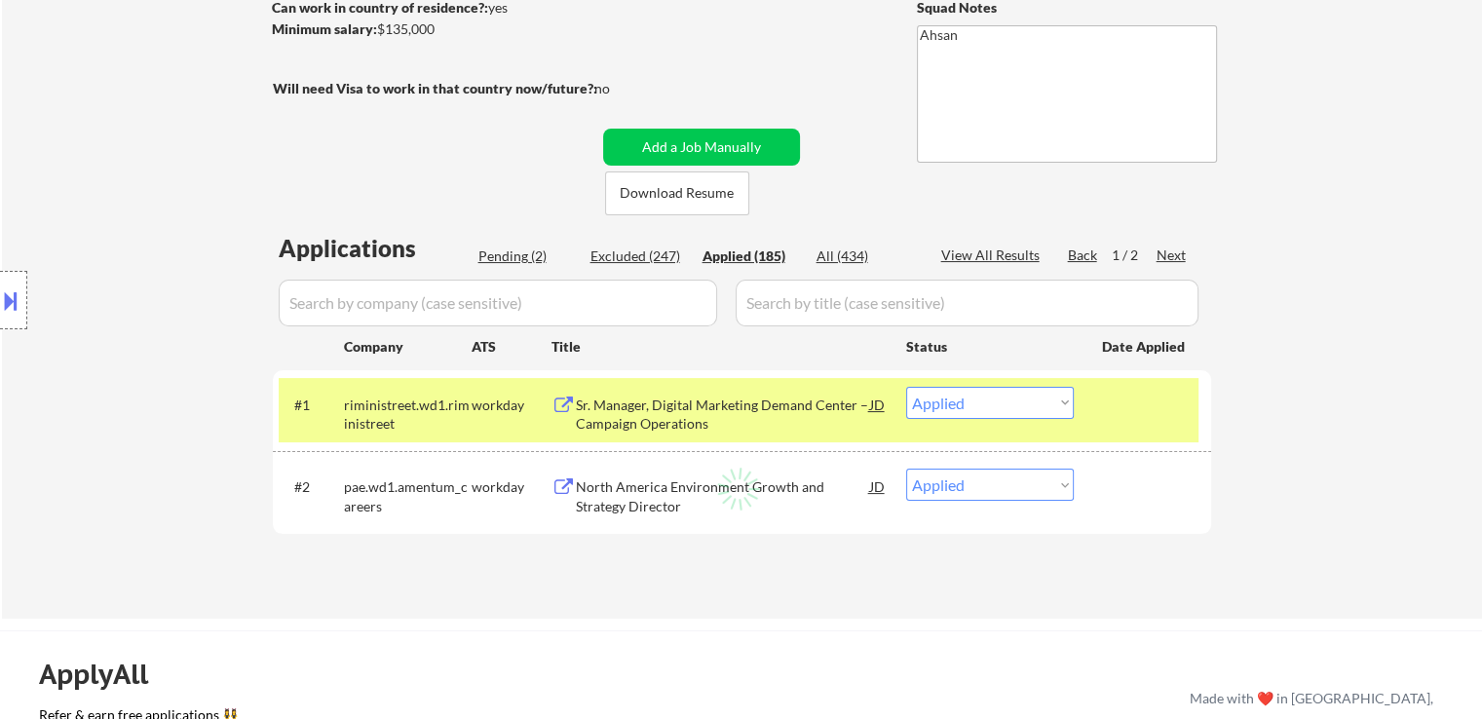
select select ""applied""
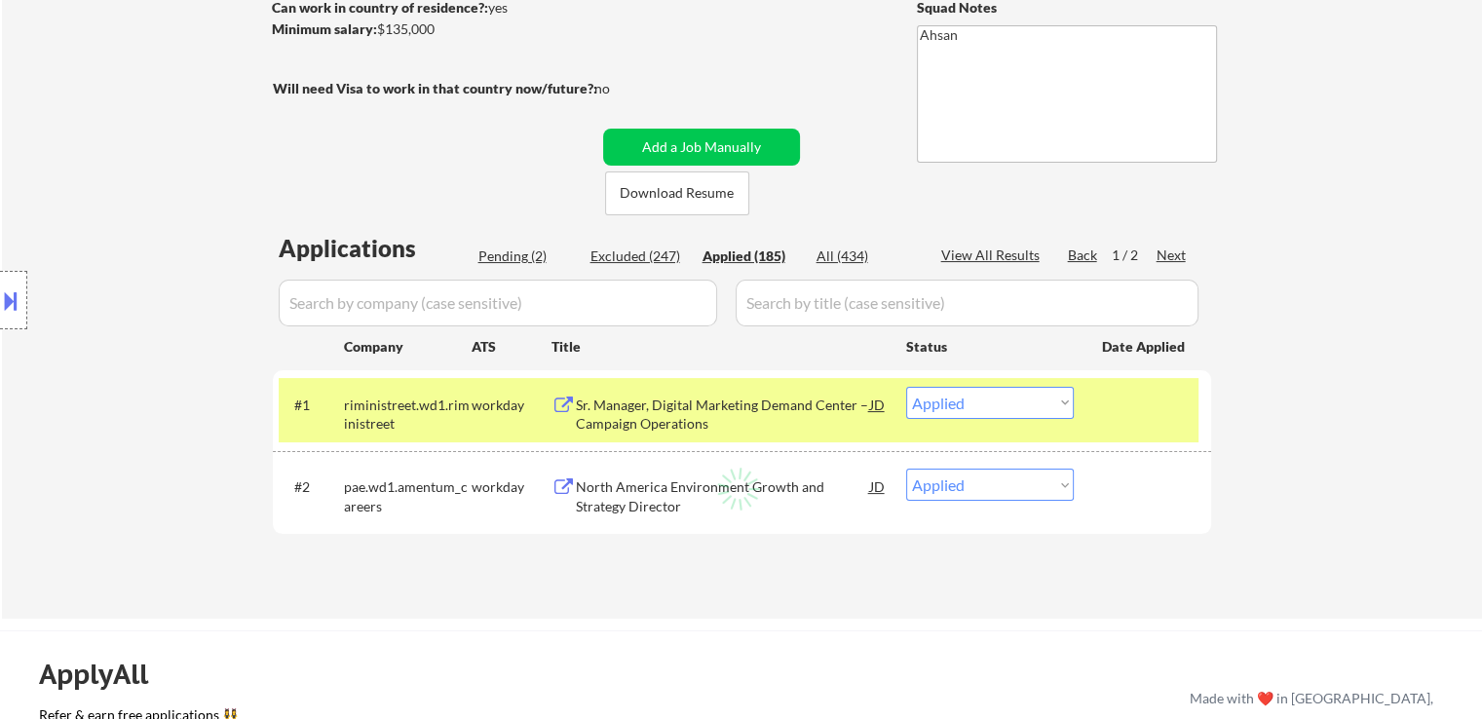
select select ""applied""
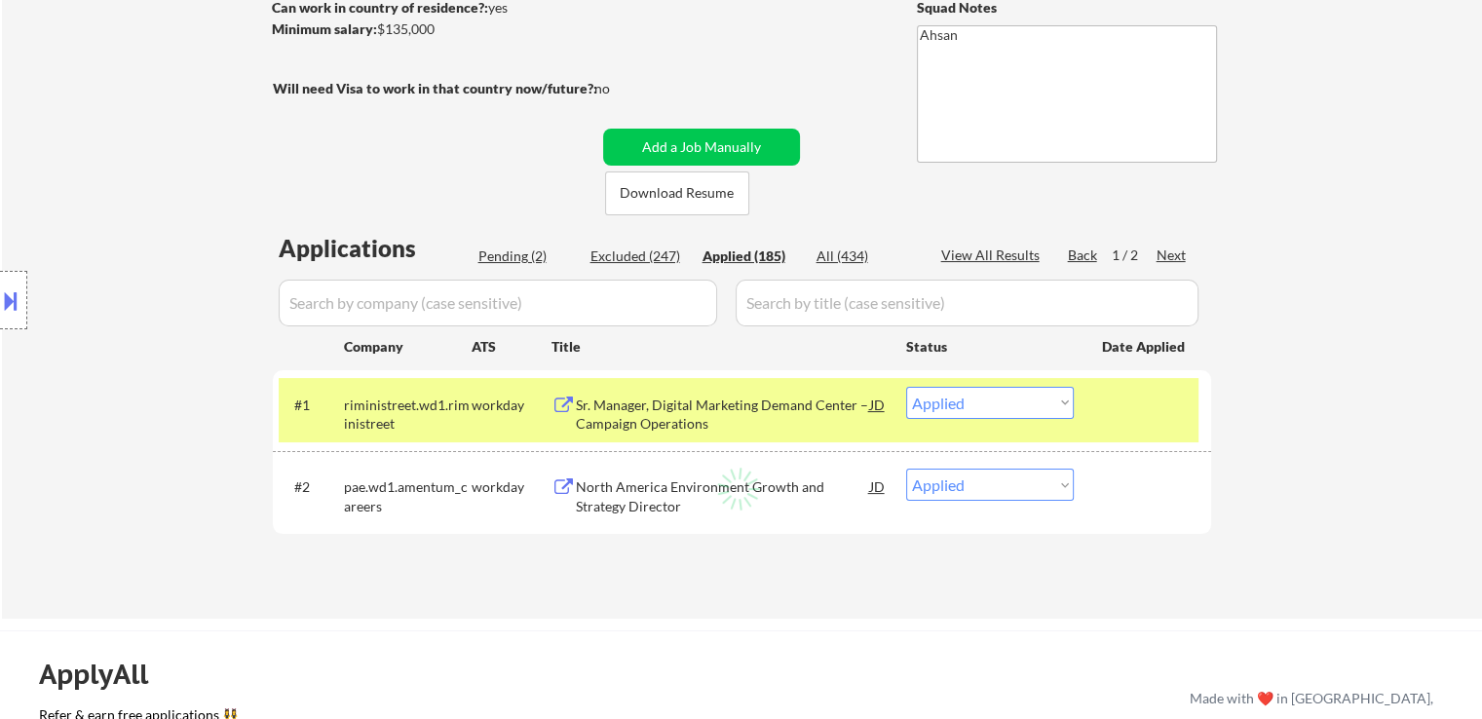
select select ""applied""
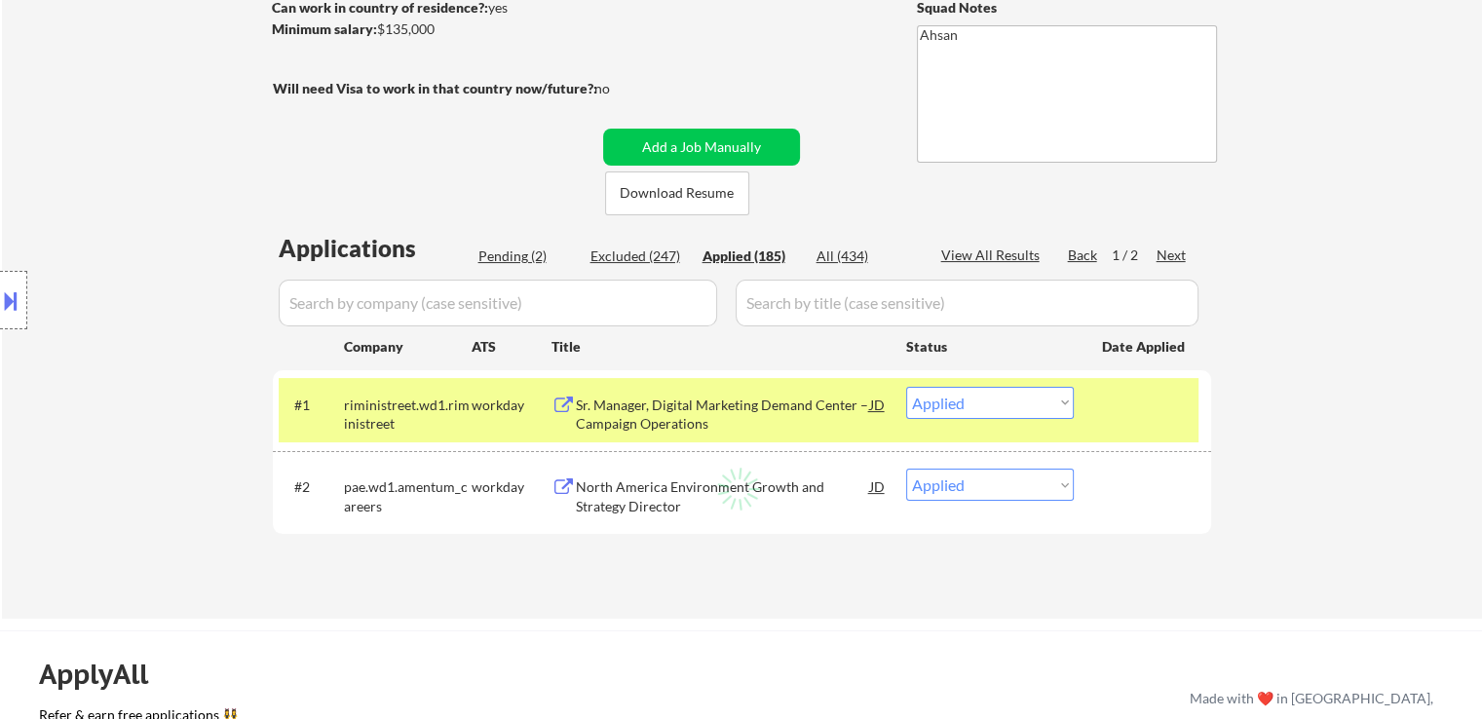
select select ""applied""
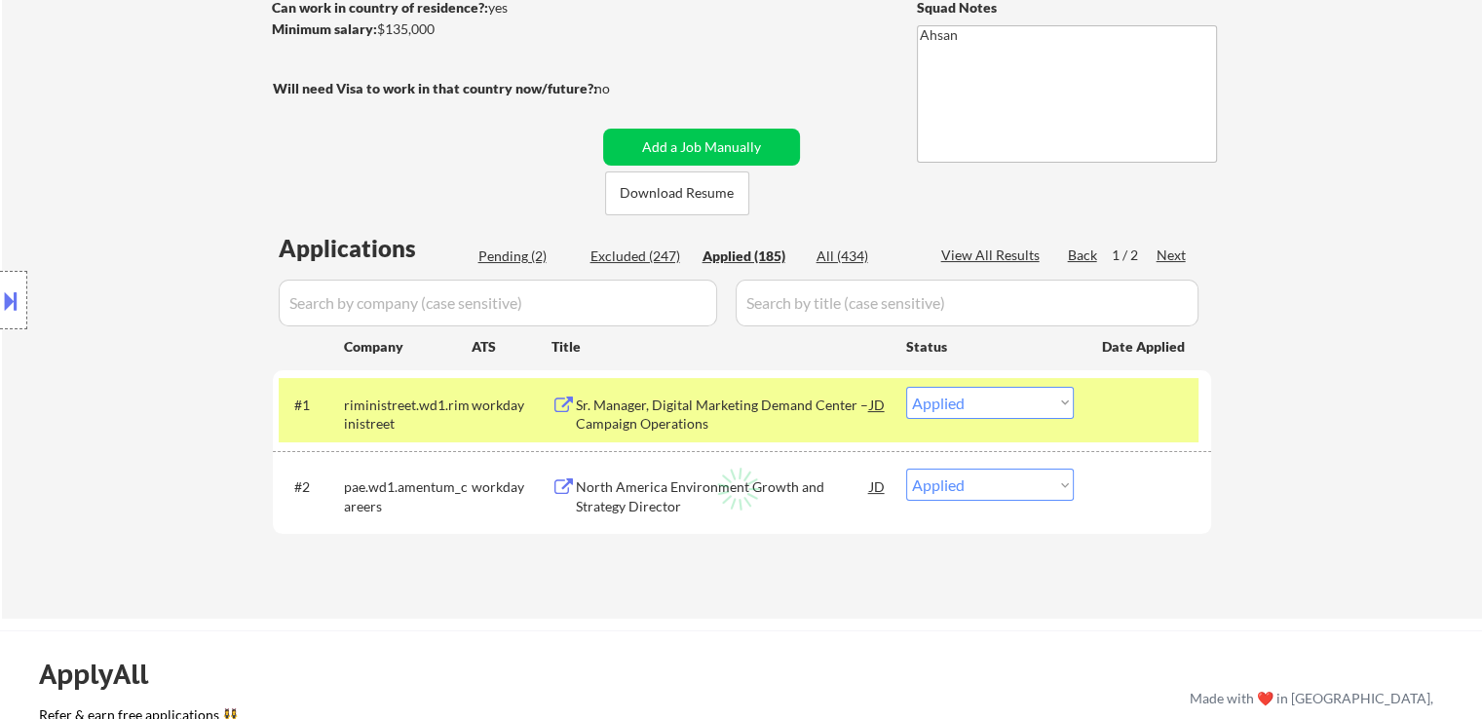
select select ""applied""
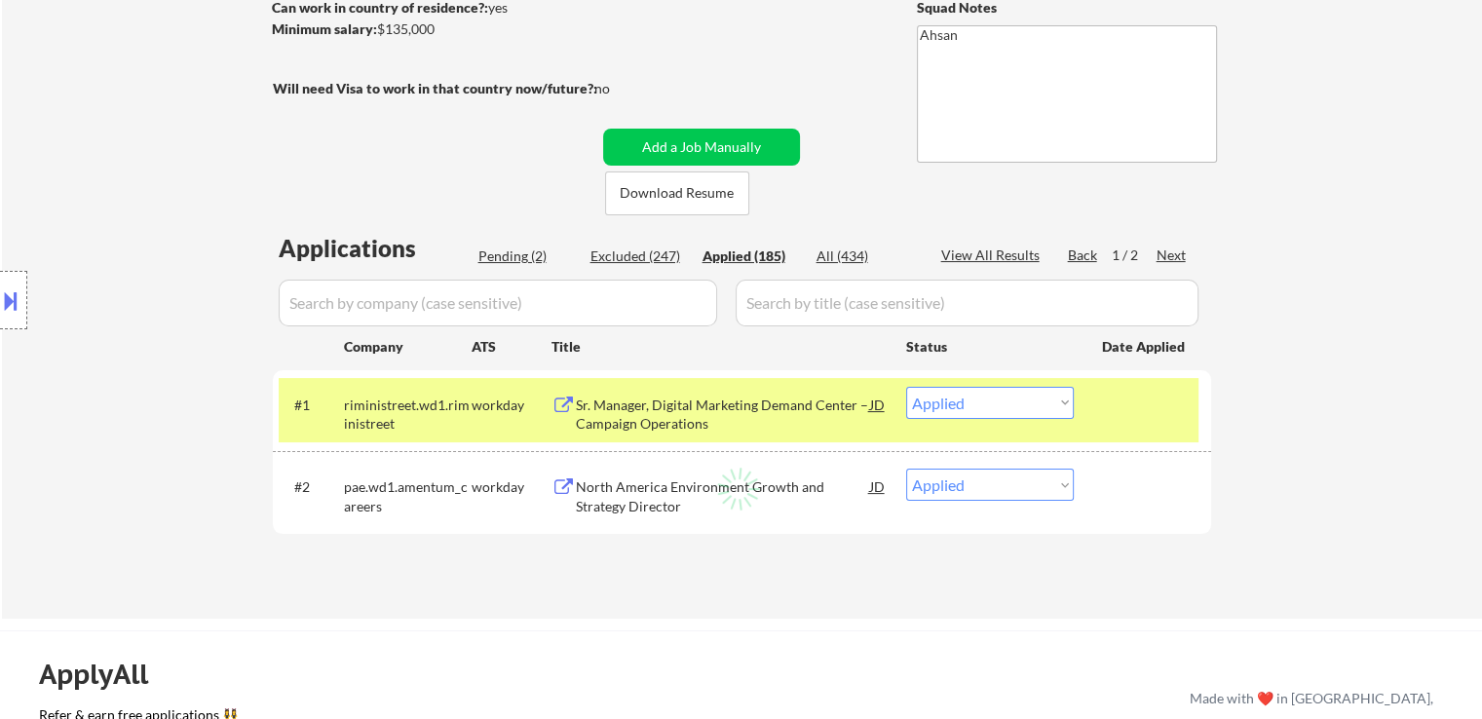
select select ""applied""
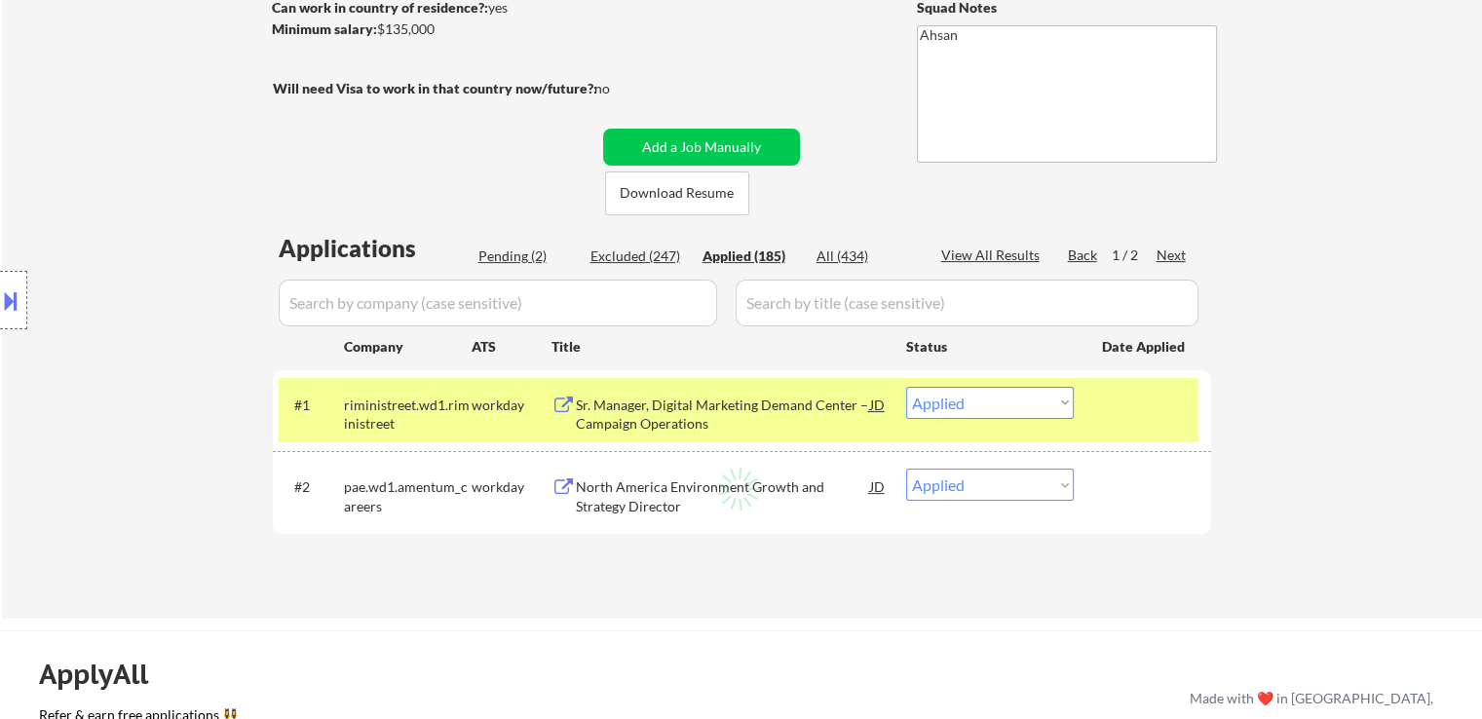
select select ""applied""
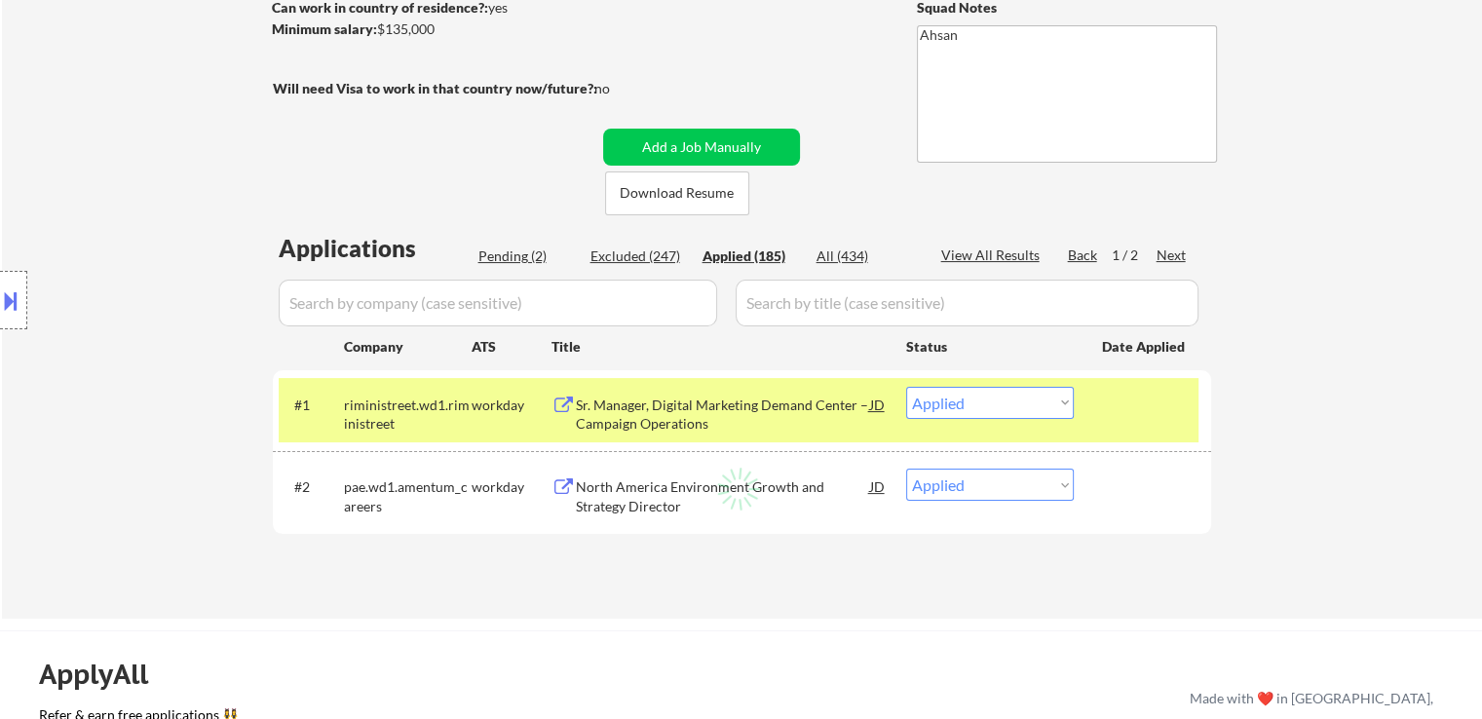
select select ""applied""
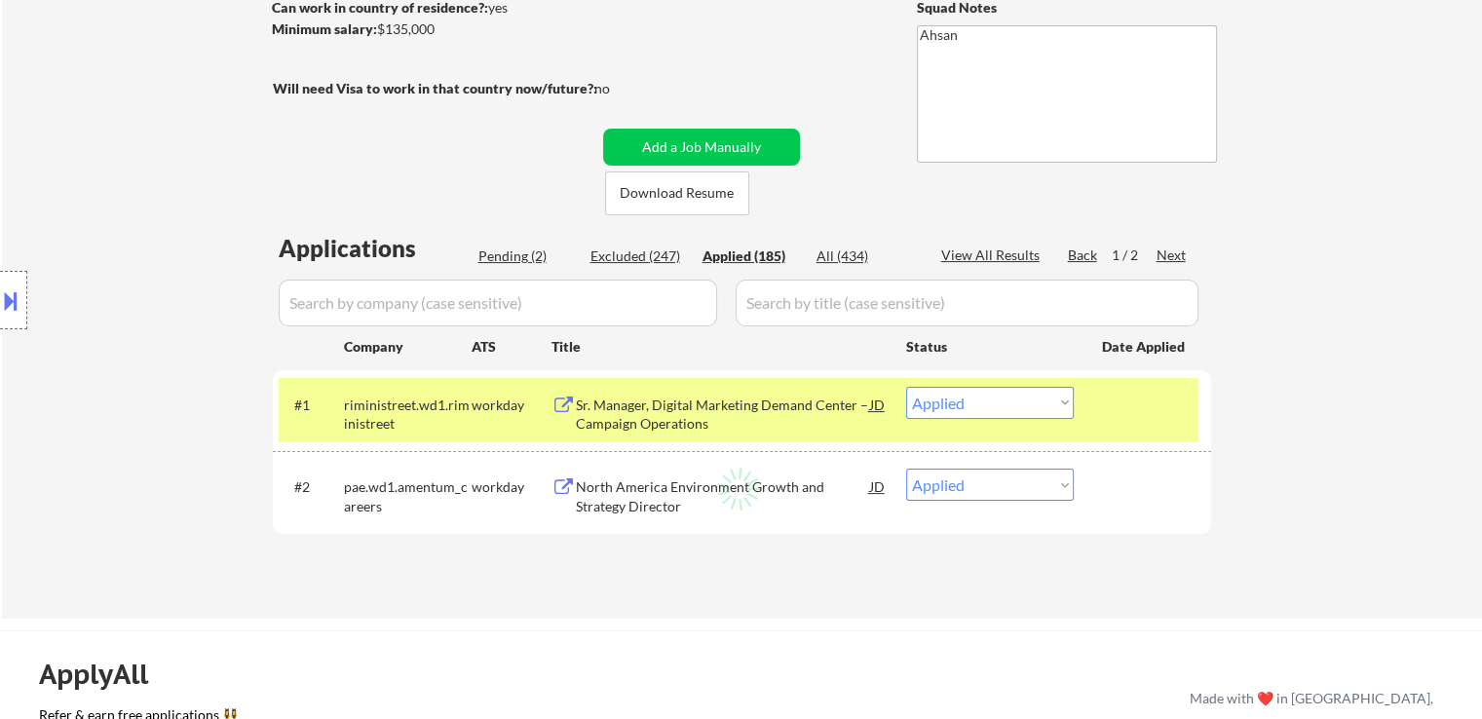
select select ""applied""
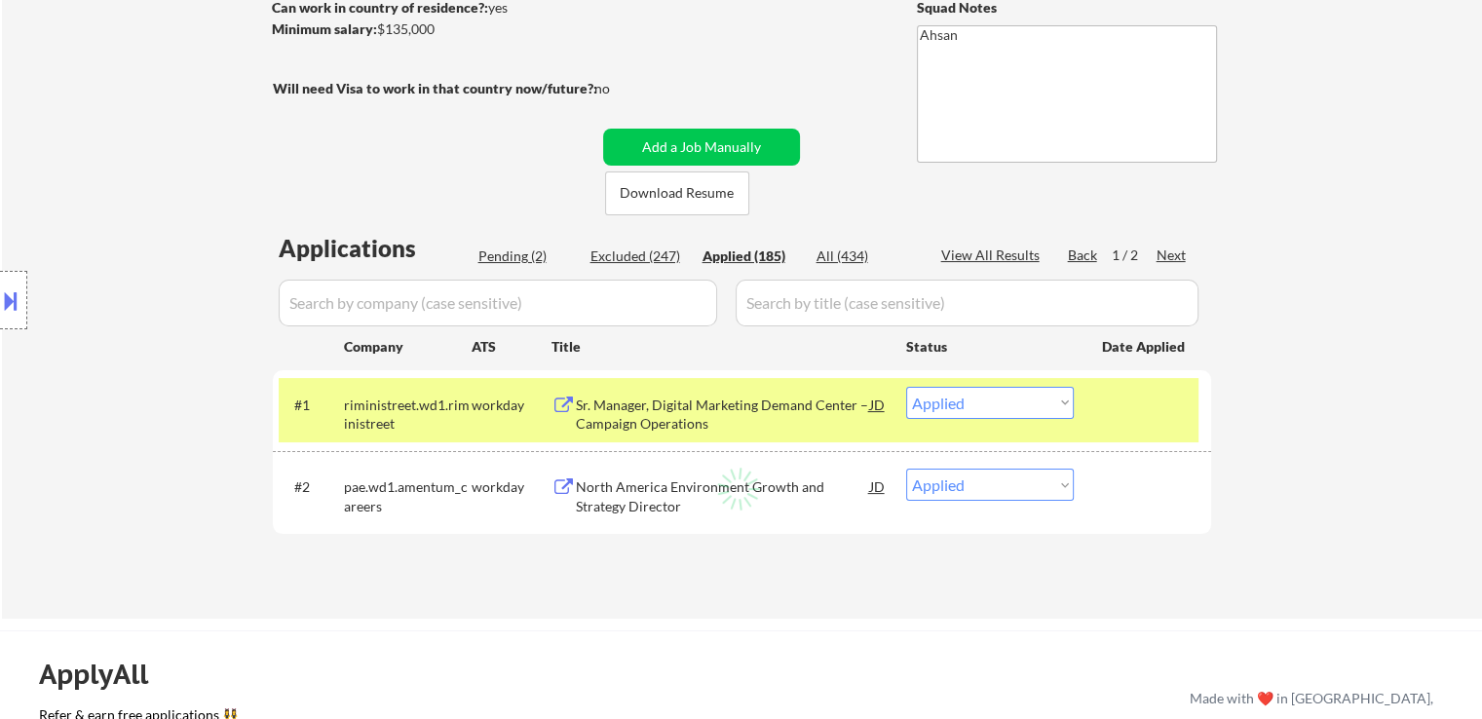
select select ""applied""
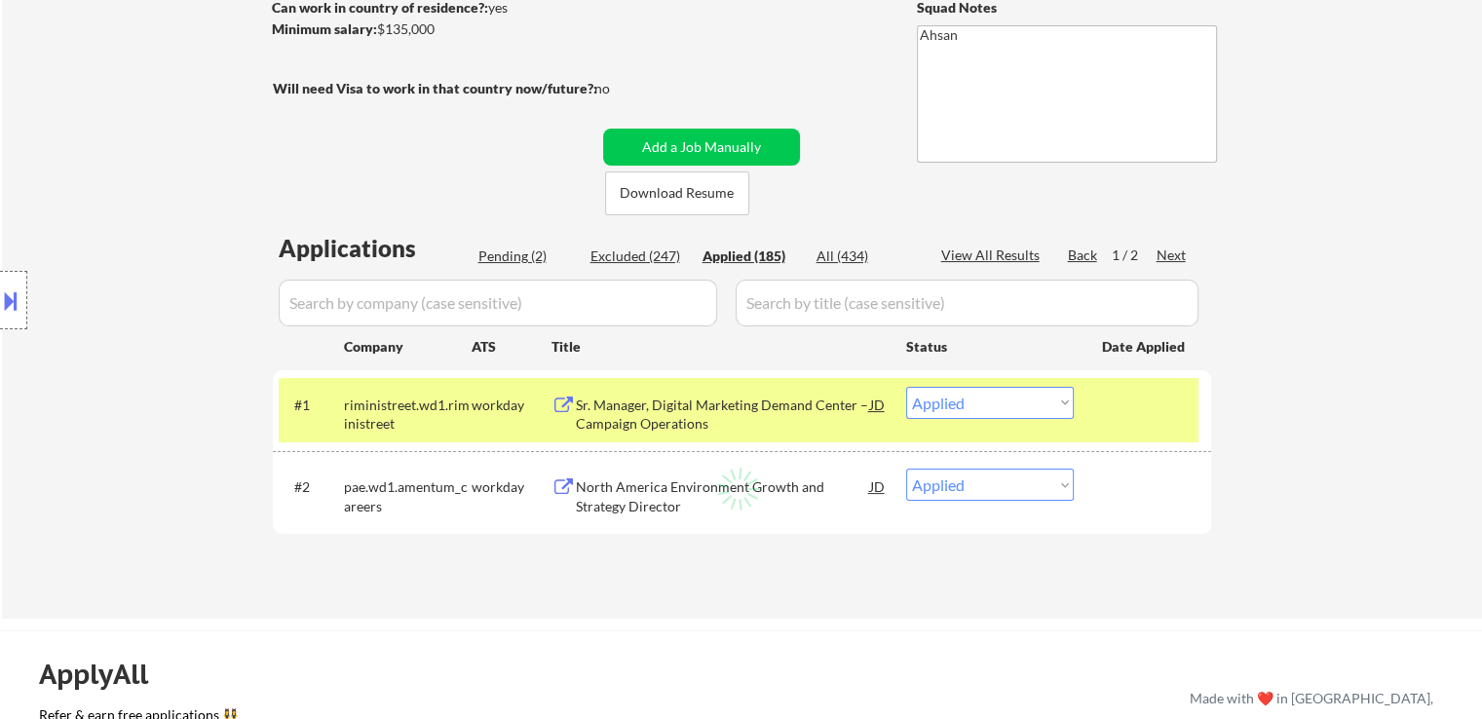
select select ""applied""
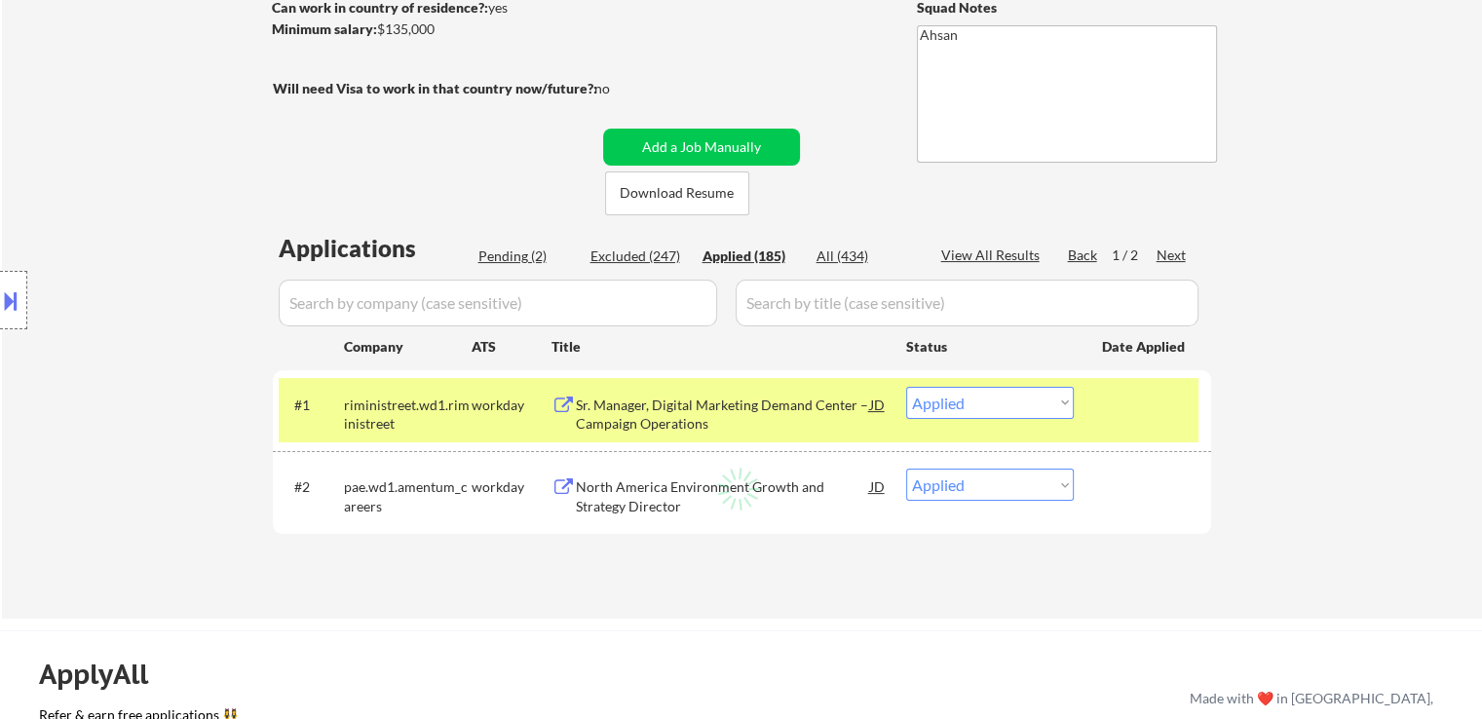
select select ""applied""
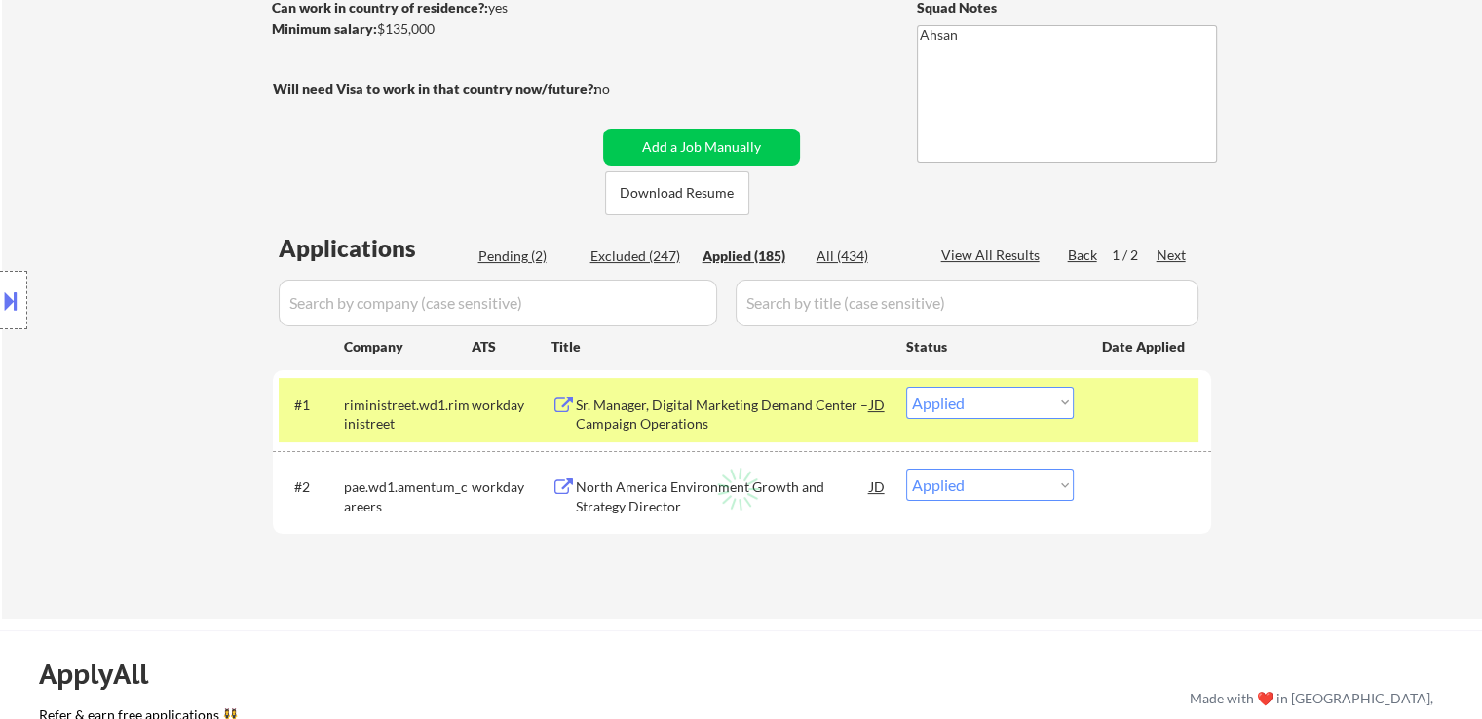
select select ""applied""
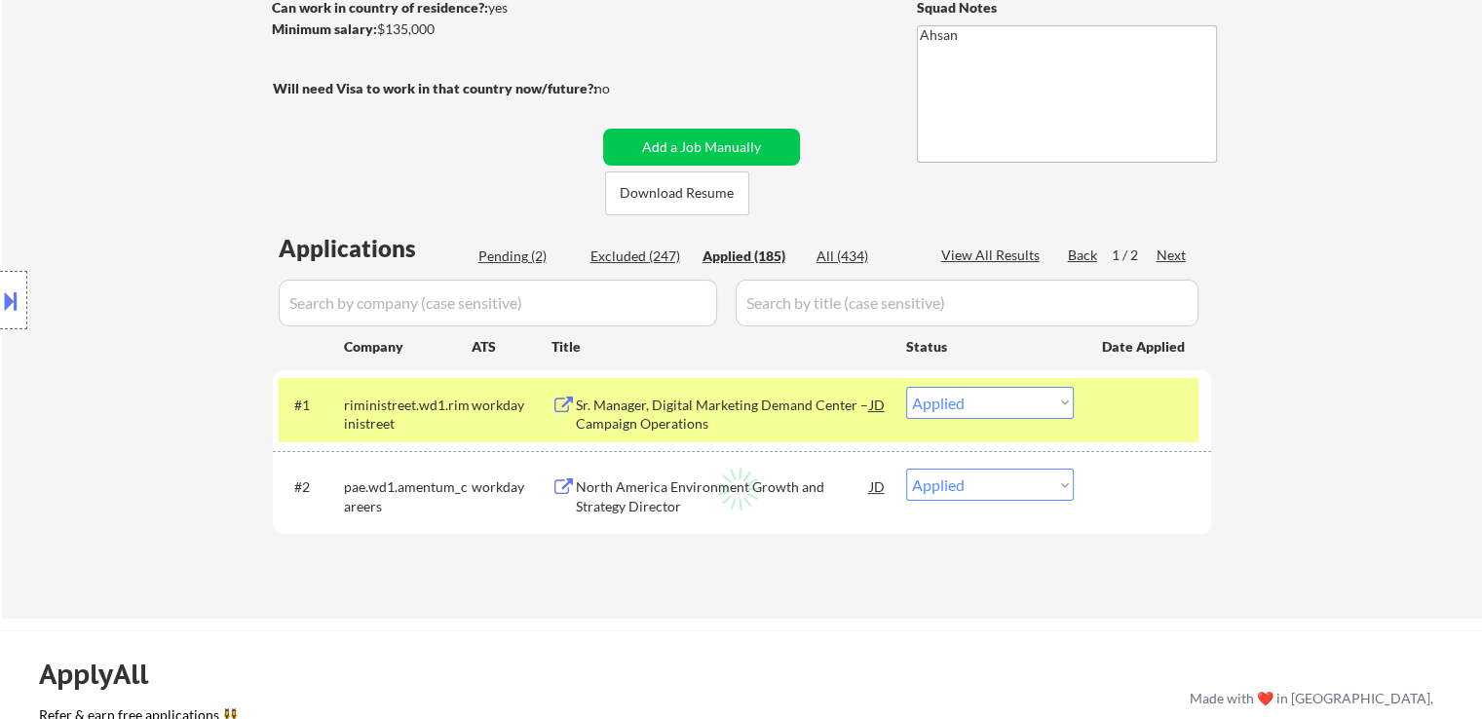
select select ""applied""
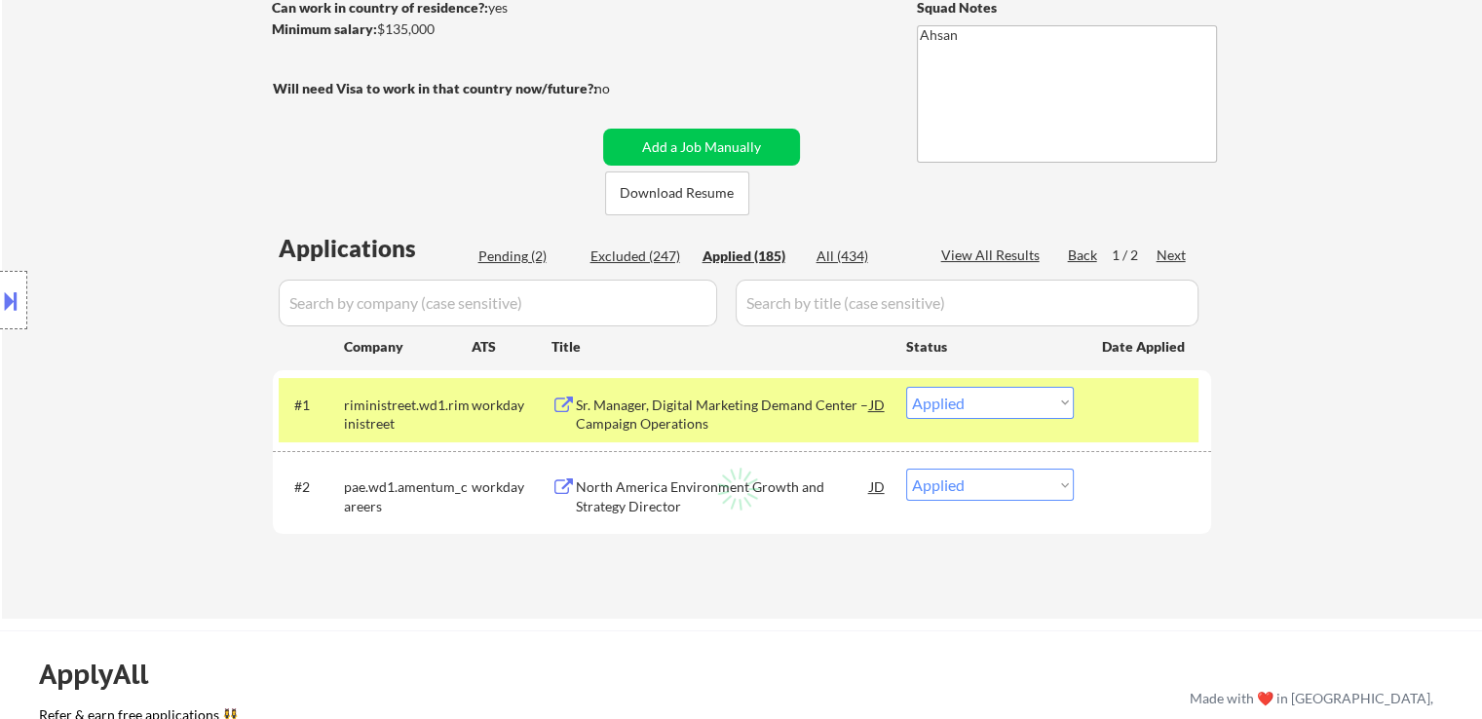
select select ""applied""
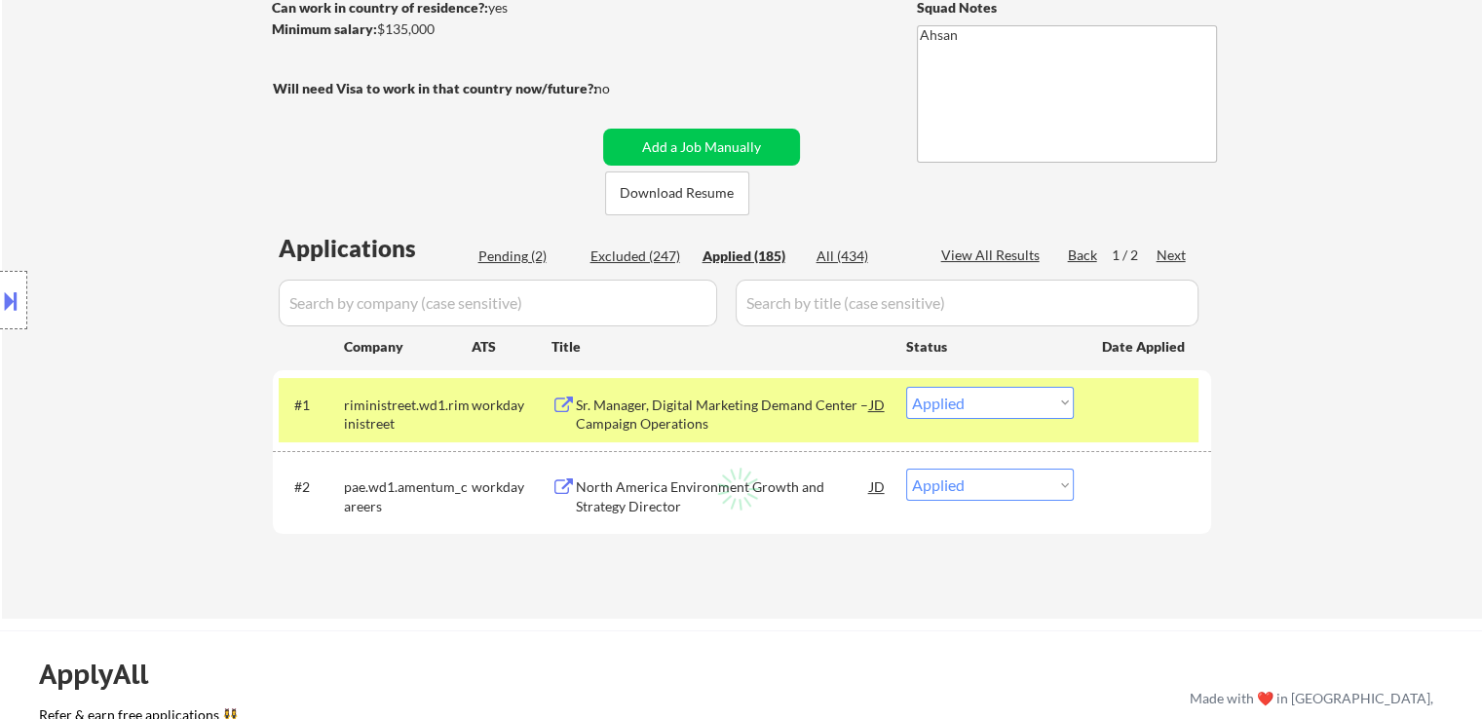
select select ""applied""
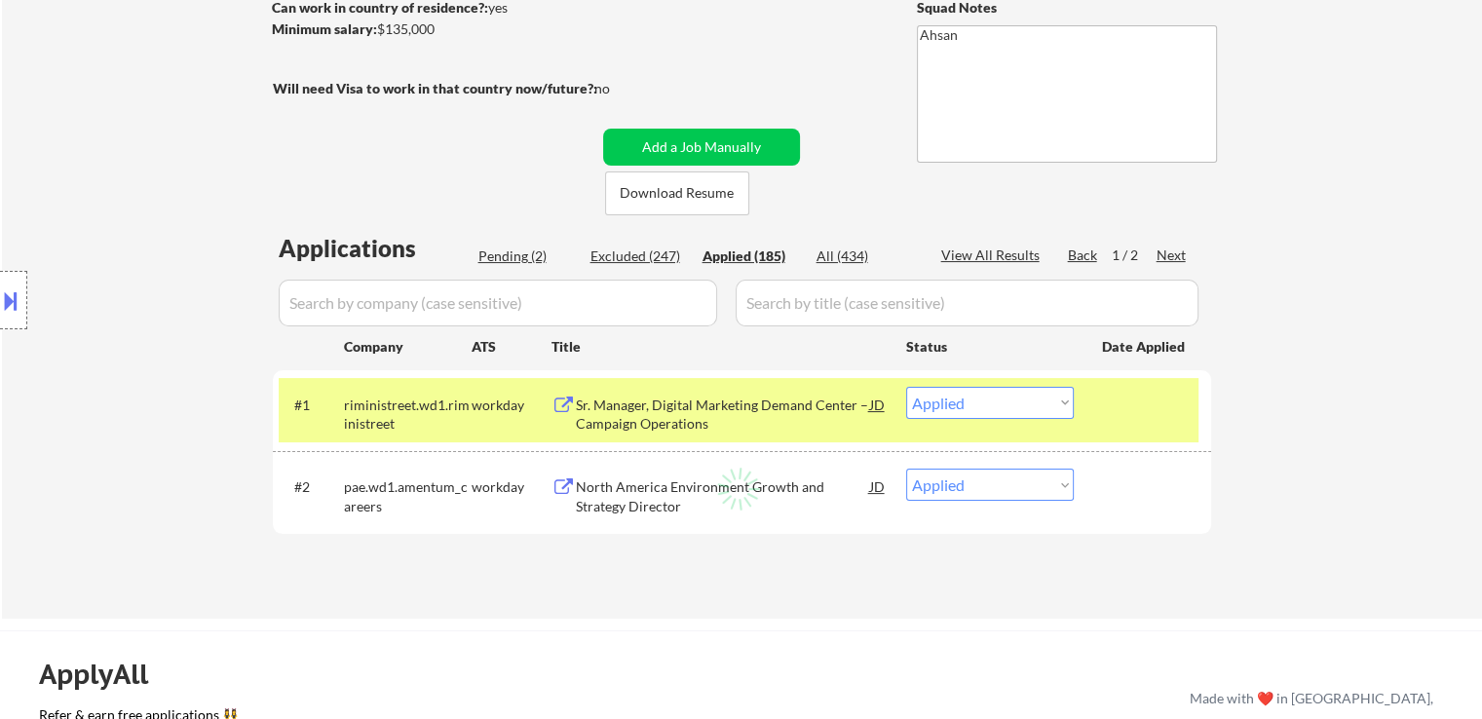
select select ""applied""
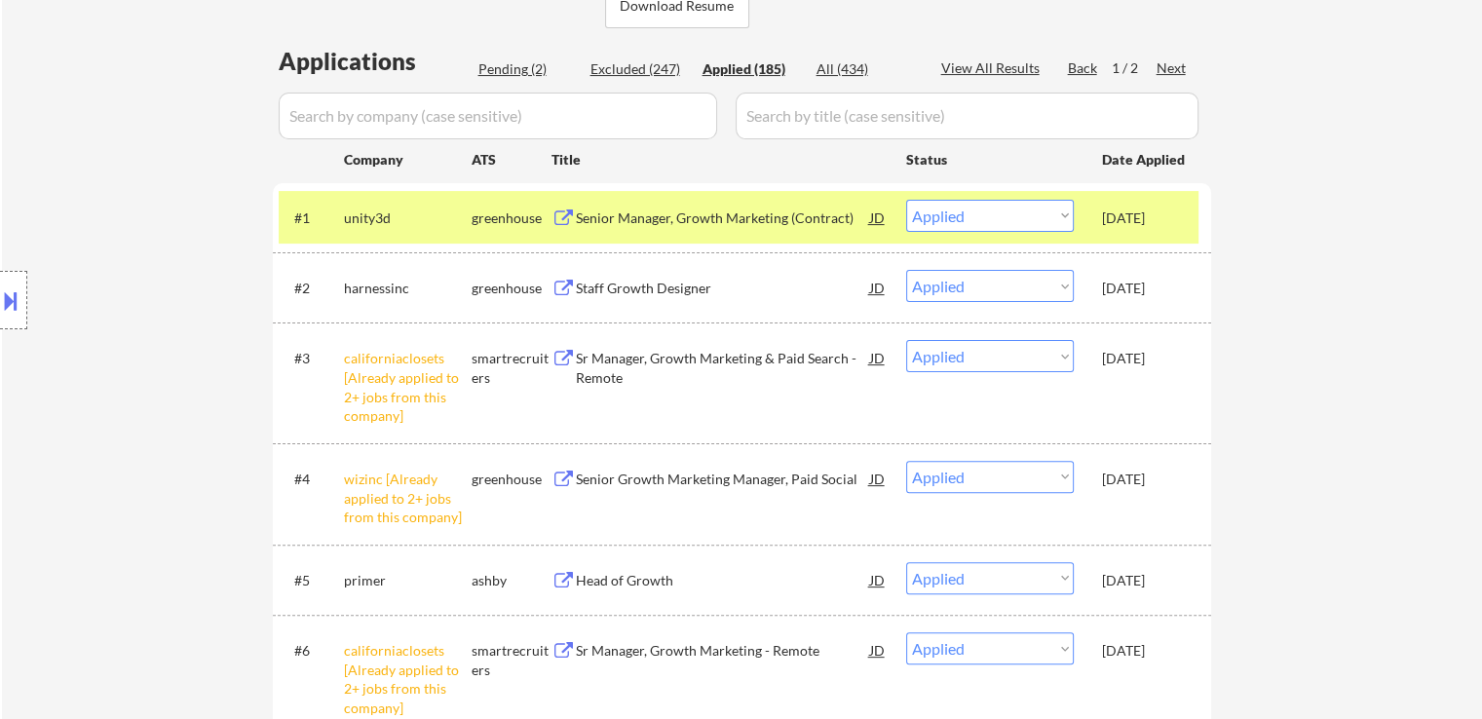
scroll to position [487, 0]
